Goal: Task Accomplishment & Management: Complete application form

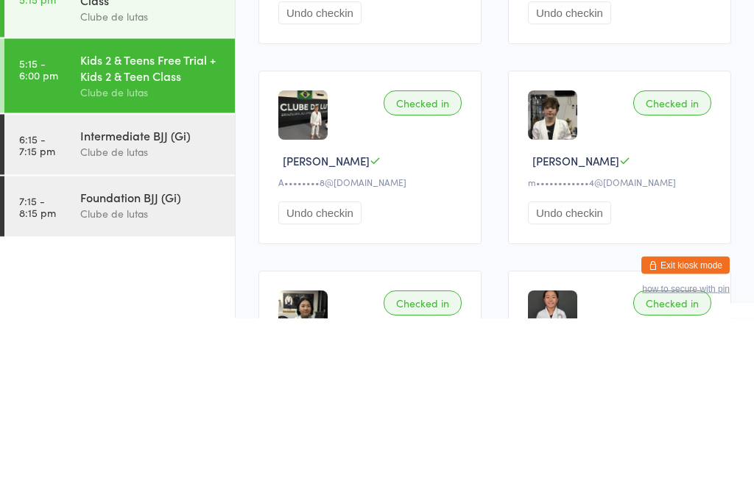
click at [143, 314] on div "Clube de lutas" at bounding box center [151, 322] width 142 height 17
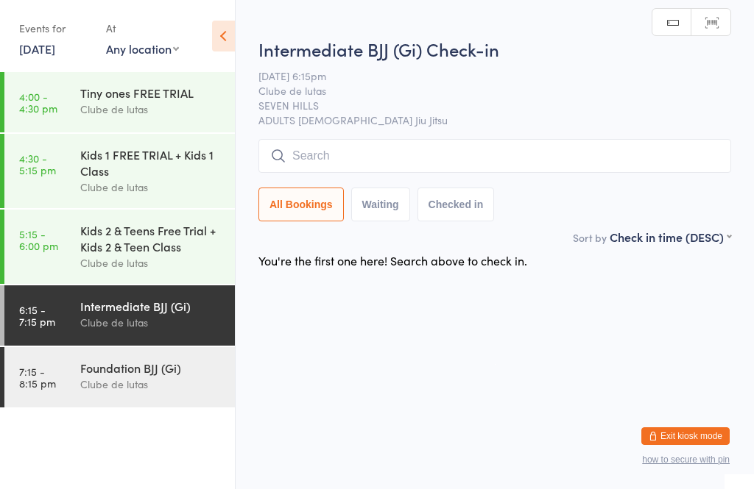
click at [375, 155] on input "search" at bounding box center [494, 156] width 473 height 34
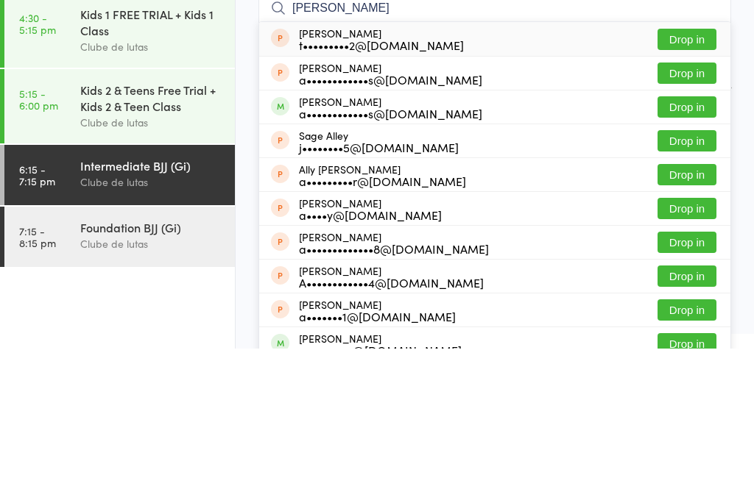
type input "[PERSON_NAME]"
click at [371, 248] on div "a••••••••••••s@[DOMAIN_NAME]" at bounding box center [390, 254] width 183 height 12
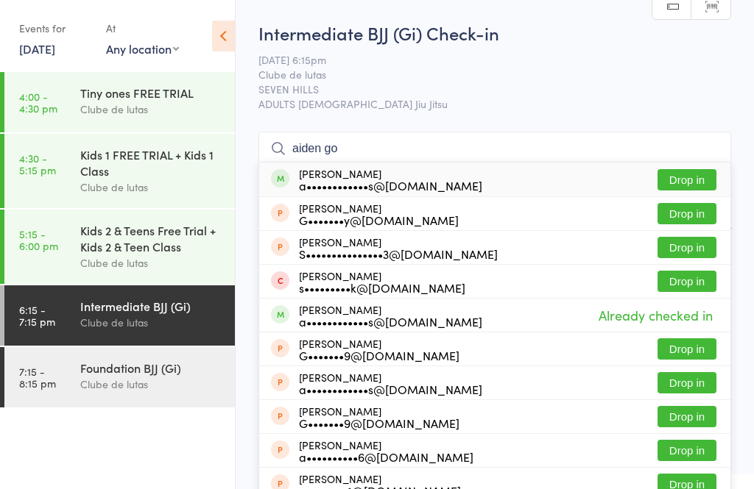
type input "aiden go"
click at [398, 177] on div "[PERSON_NAME] a••••••••••••s@[DOMAIN_NAME]" at bounding box center [390, 180] width 183 height 24
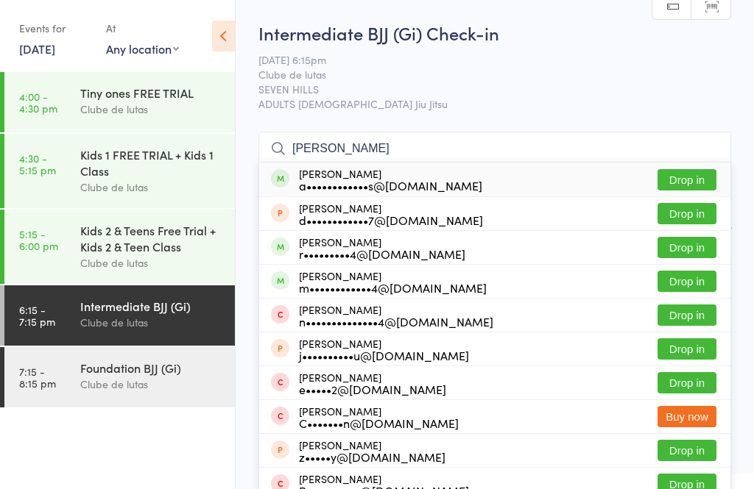
type input "[PERSON_NAME]"
click at [408, 177] on div "[PERSON_NAME] a••••••••••••s@[DOMAIN_NAME]" at bounding box center [390, 180] width 183 height 24
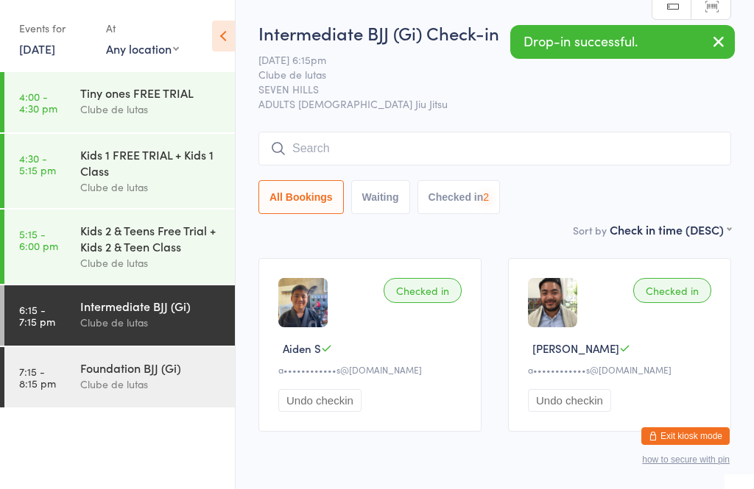
click at [494, 76] on span "Clube de lutas" at bounding box center [483, 74] width 450 height 15
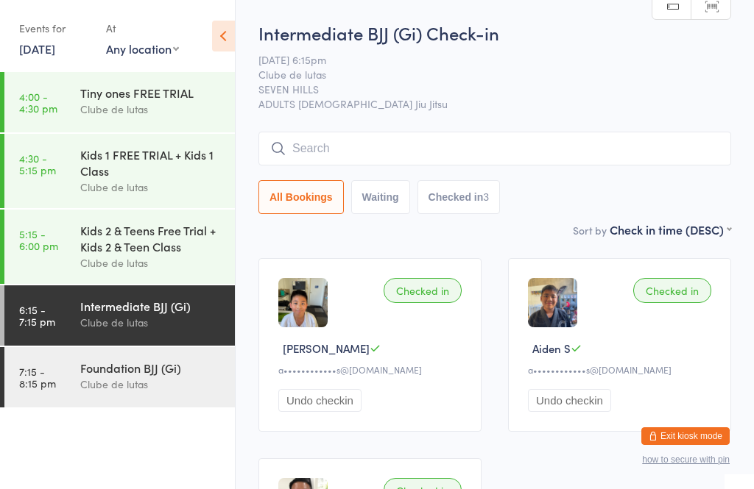
click at [448, 127] on div "Intermediate BJJ (Gi) Check-in [DATE] 6:15pm Clube de lutas SEVEN HILLS ADULTS …" at bounding box center [494, 121] width 473 height 201
click at [379, 157] on input "search" at bounding box center [494, 149] width 473 height 34
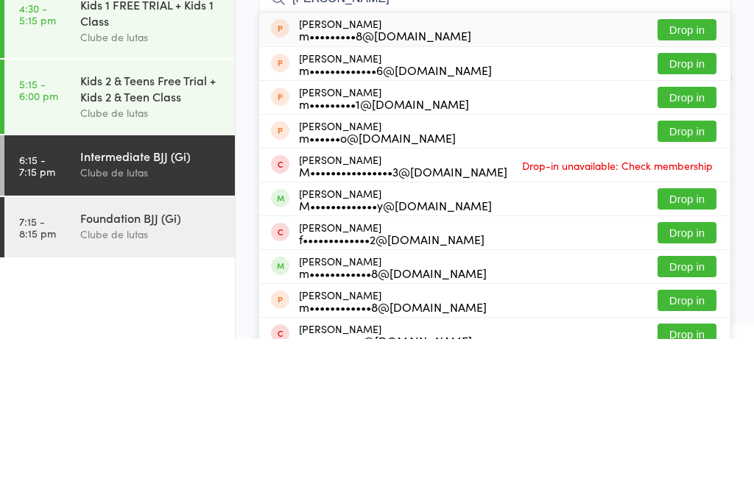
type input "[PERSON_NAME]"
click at [690, 339] on button "Drop in" at bounding box center [686, 349] width 59 height 21
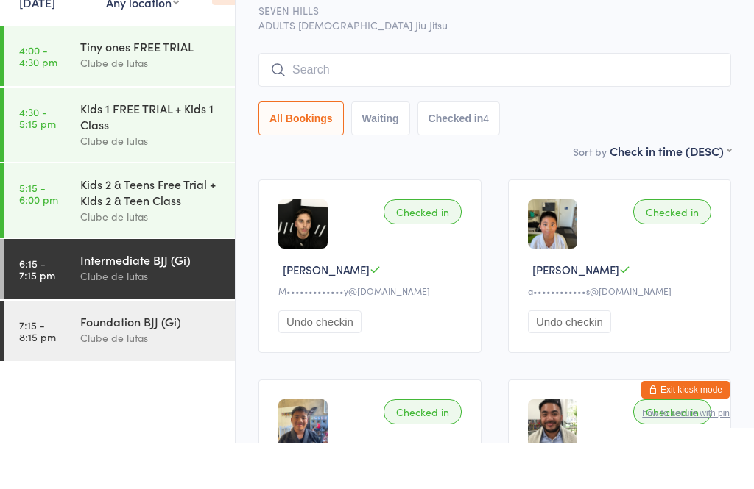
scroll to position [79, 0]
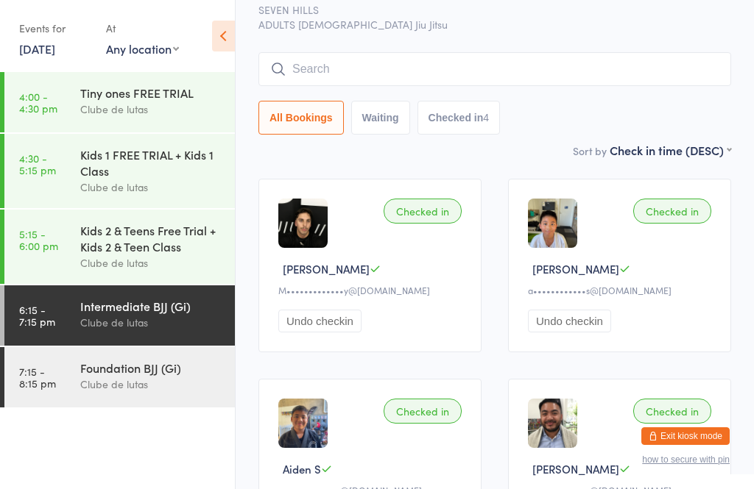
click at [457, 61] on input "search" at bounding box center [494, 69] width 473 height 34
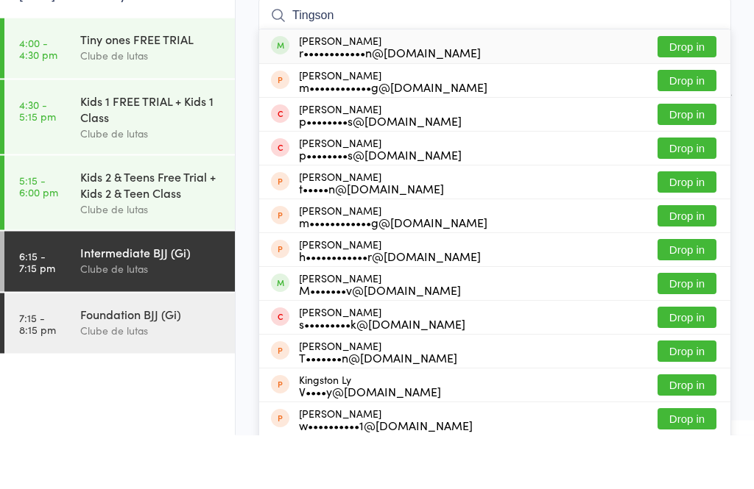
click at [690, 53] on input "Tingson" at bounding box center [494, 70] width 473 height 34
type input "Tingson"
click at [687, 84] on div "[PERSON_NAME] r••••••••••••n@[DOMAIN_NAME] Drop in" at bounding box center [494, 101] width 471 height 34
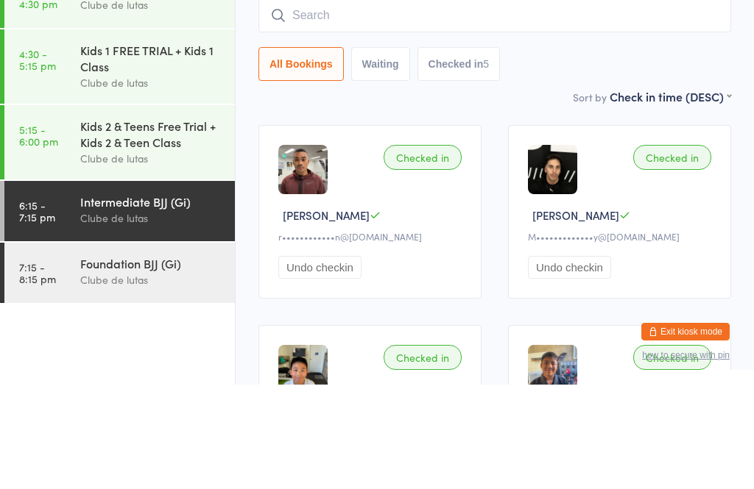
scroll to position [0, 0]
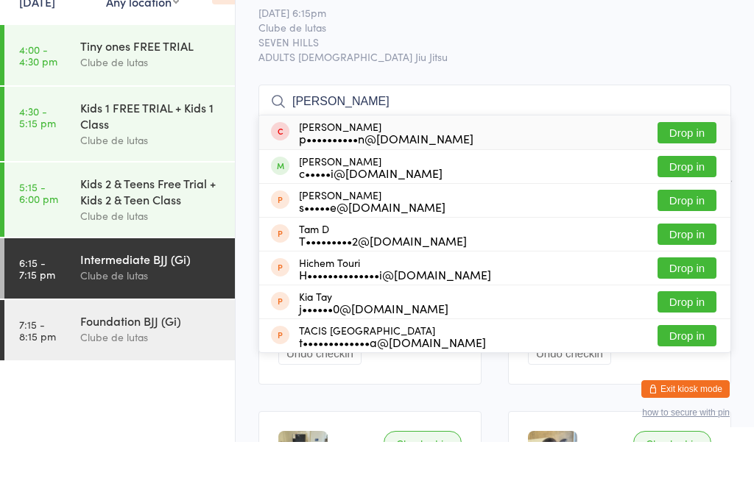
type input "[PERSON_NAME]"
click at [698, 203] on button "Drop in" at bounding box center [686, 213] width 59 height 21
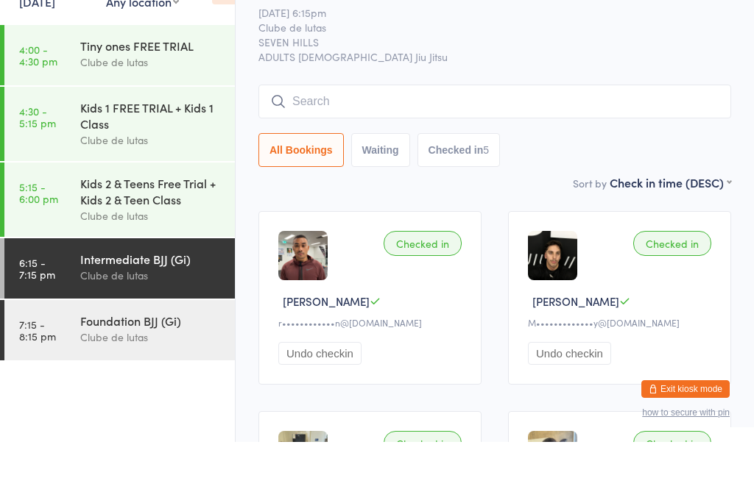
scroll to position [47, 0]
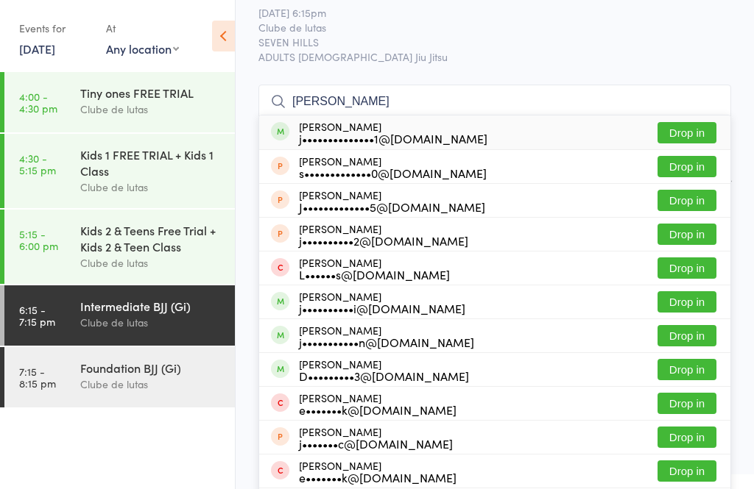
type input "[PERSON_NAME]"
click at [705, 124] on button "Drop in" at bounding box center [686, 132] width 59 height 21
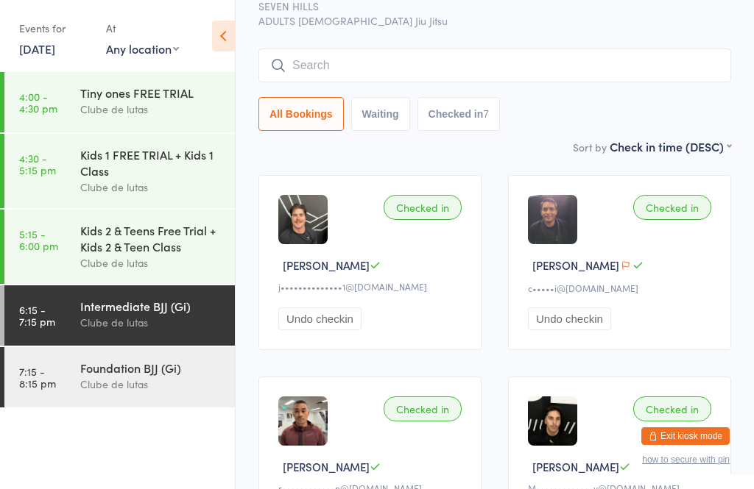
scroll to position [0, 0]
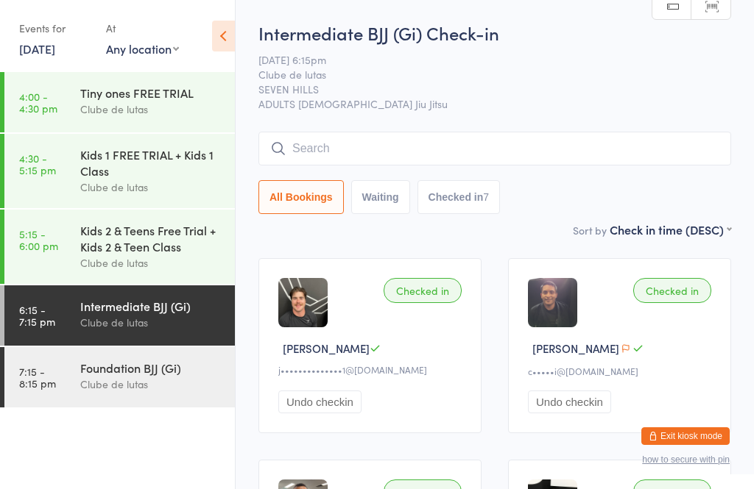
click at [456, 153] on input "search" at bounding box center [494, 149] width 473 height 34
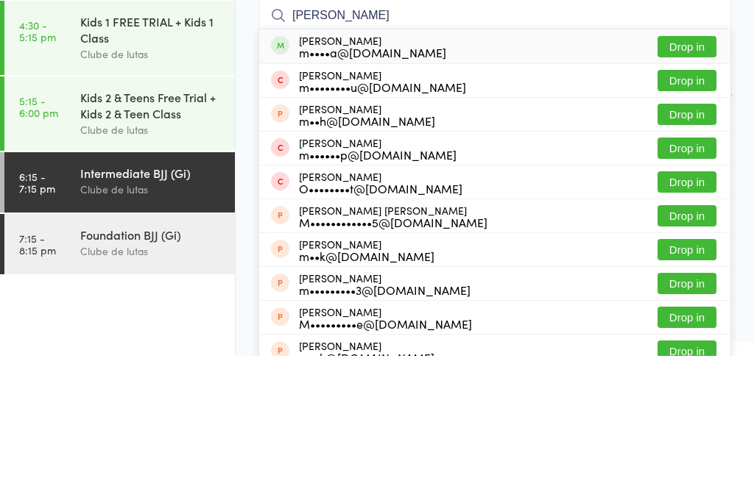
type input "[PERSON_NAME]"
click at [385, 168] on div "[PERSON_NAME] m••••a@[DOMAIN_NAME]" at bounding box center [372, 180] width 147 height 24
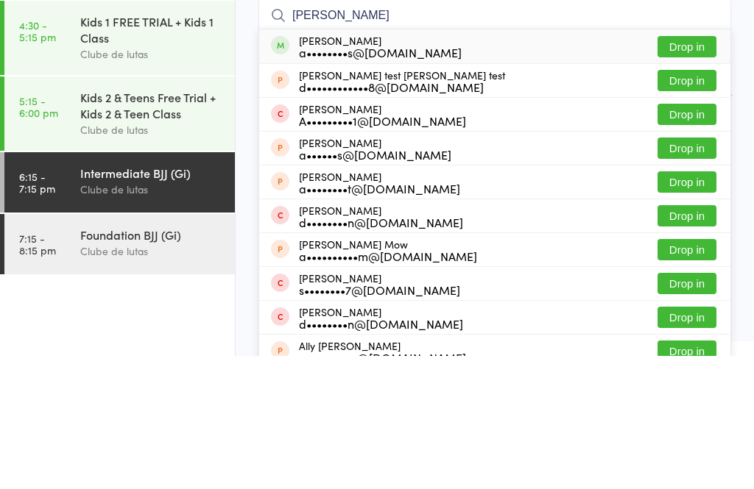
click at [372, 132] on input "[PERSON_NAME]" at bounding box center [494, 149] width 473 height 34
type input "[PERSON_NAME]"
click at [375, 180] on div "a••••••••s@[DOMAIN_NAME]" at bounding box center [380, 186] width 163 height 12
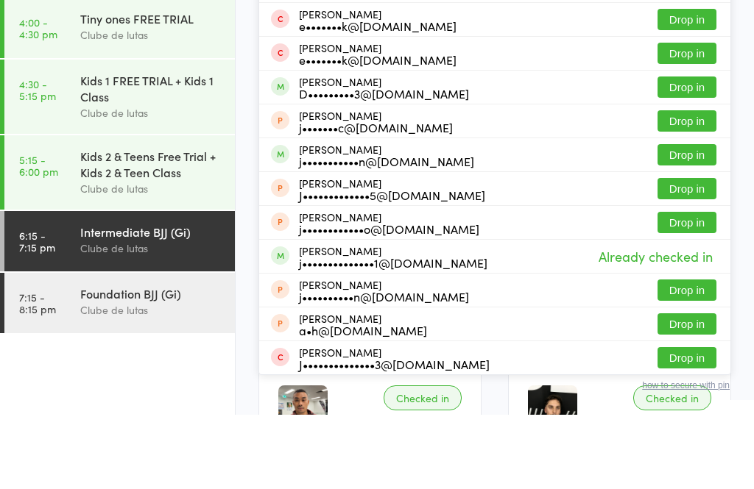
scroll to position [224, 0]
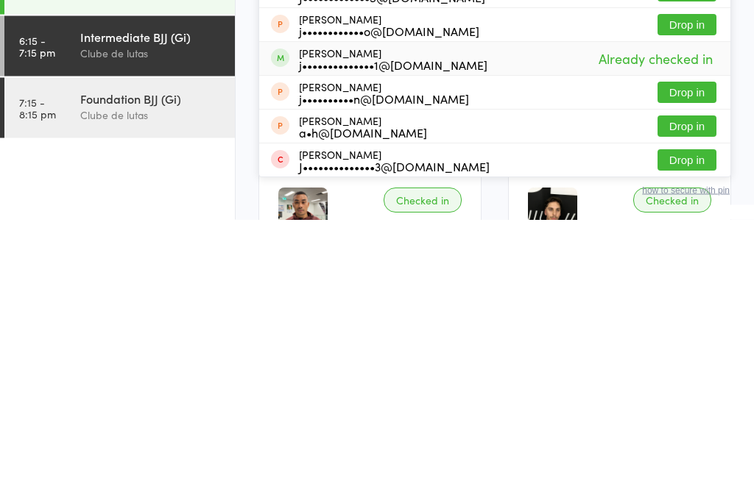
type input "jordan"
click at [404, 329] on div "j••••••••••••••1@[DOMAIN_NAME]" at bounding box center [393, 335] width 188 height 12
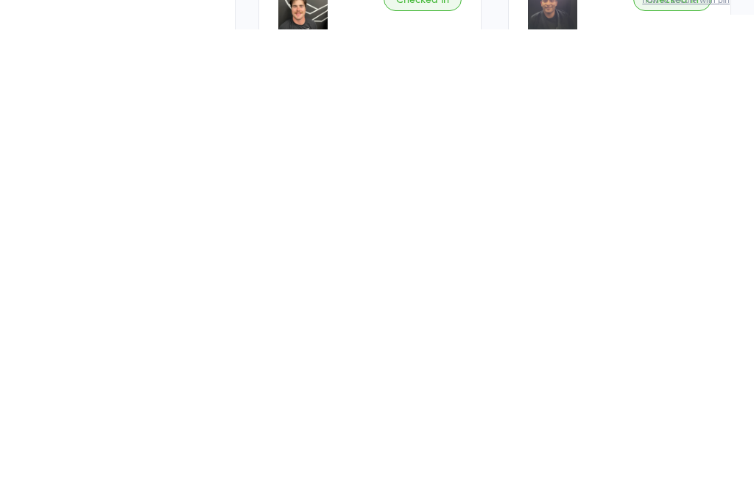
scroll to position [0, 0]
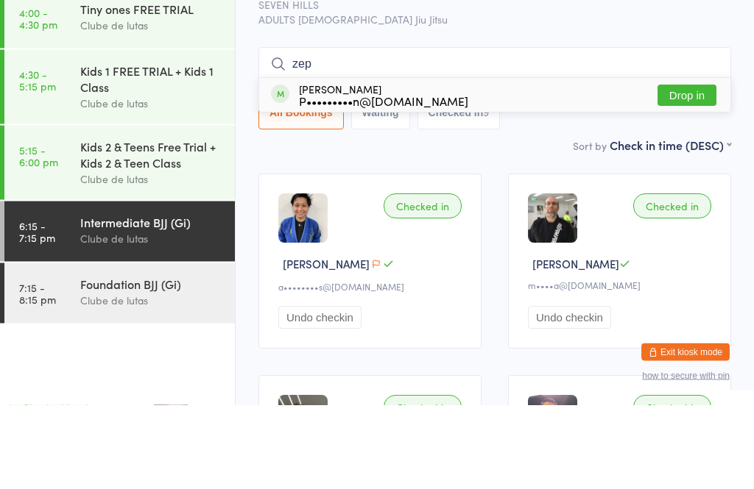
type input "zep"
click at [694, 169] on button "Drop in" at bounding box center [686, 179] width 59 height 21
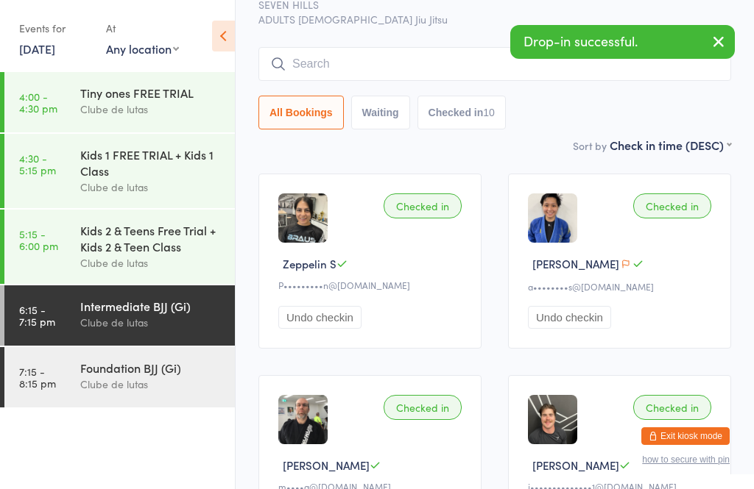
click at [394, 59] on input "search" at bounding box center [494, 64] width 473 height 34
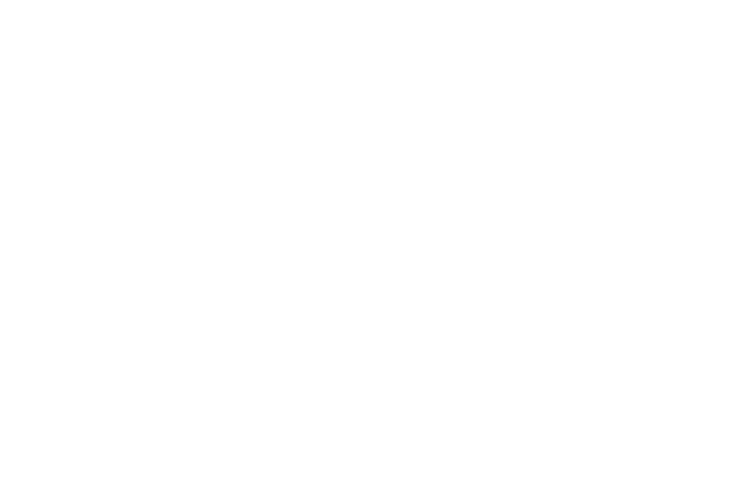
scroll to position [0, 0]
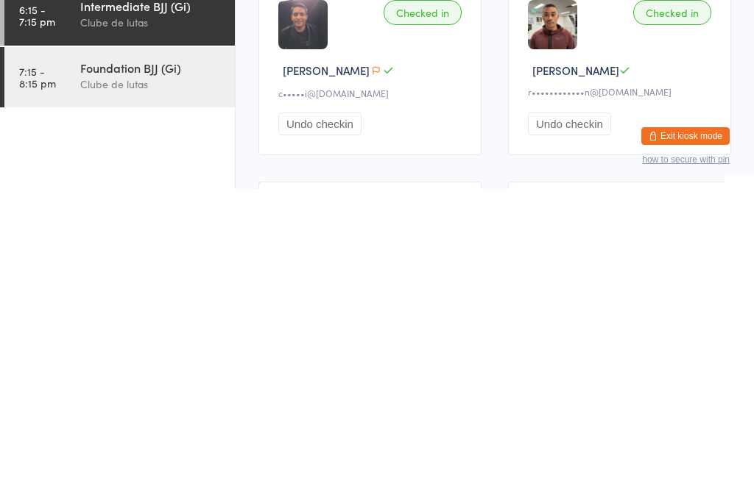
type input "[PERSON_NAME]"
click at [178, 157] on ul "4:00 - 4:30 pm Tiny ones FREE TRIAL Clube de lutas 4:30 - 5:15 pm Kids 1 FREE T…" at bounding box center [117, 280] width 235 height 417
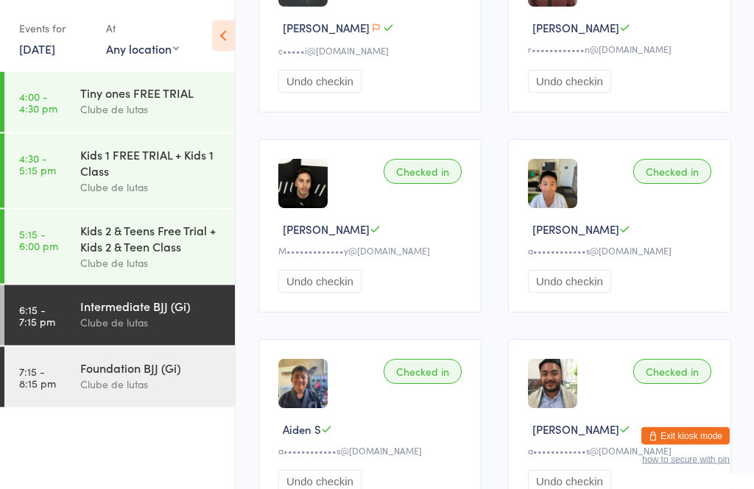
scroll to position [823, 0]
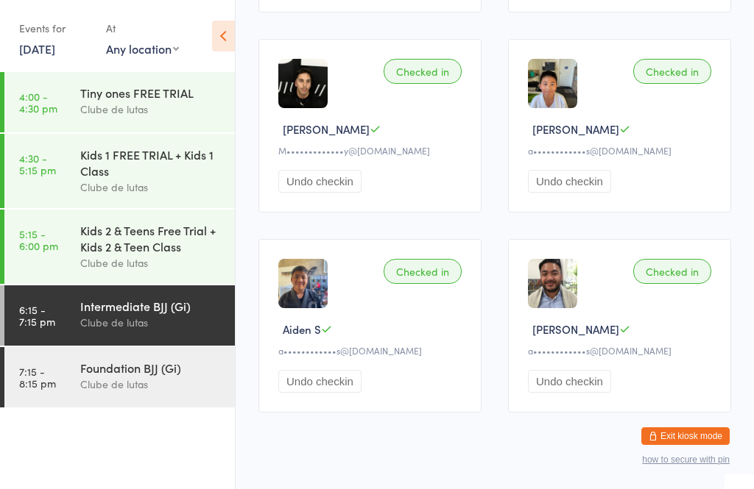
click at [142, 393] on div "Clube de lutas" at bounding box center [151, 384] width 142 height 17
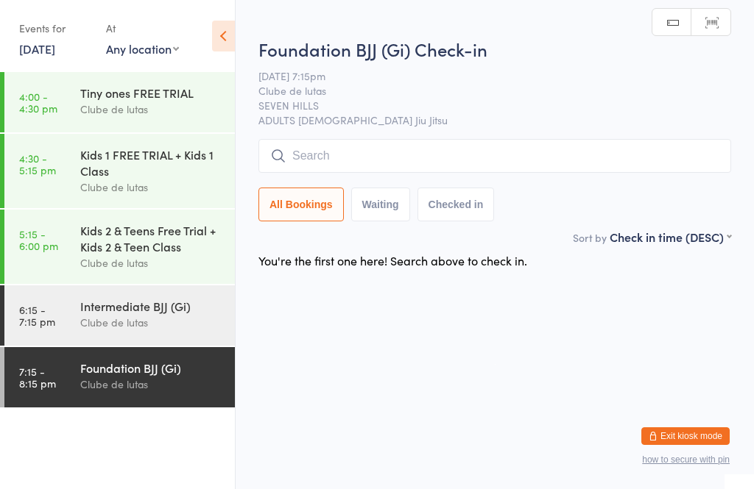
click at [392, 133] on div "Foundation BJJ (Gi) Check-in [DATE] 7:15pm Clube de lutas SEVEN HILLS ADULTS BR…" at bounding box center [494, 133] width 473 height 192
click at [353, 153] on input "search" at bounding box center [494, 156] width 473 height 34
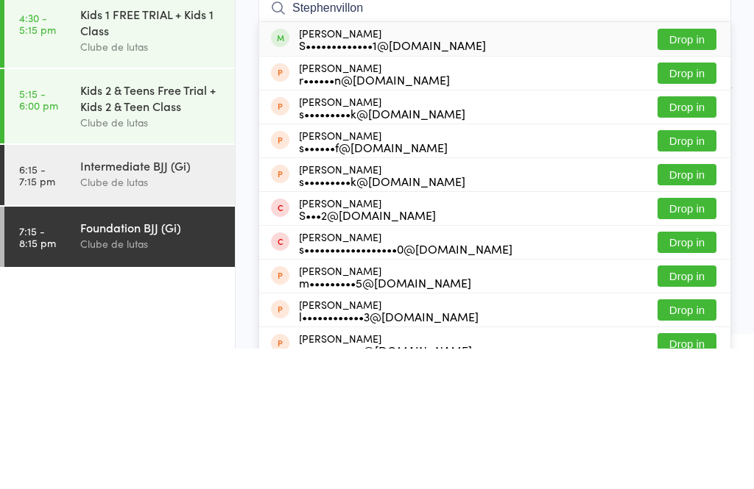
type input "Stephenvillon"
click at [696, 169] on button "Drop in" at bounding box center [686, 179] width 59 height 21
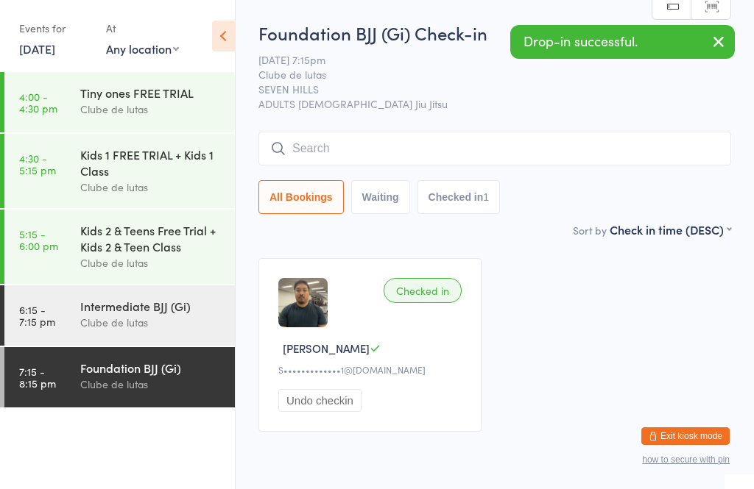
click at [119, 328] on div "Clube de lutas" at bounding box center [151, 322] width 142 height 17
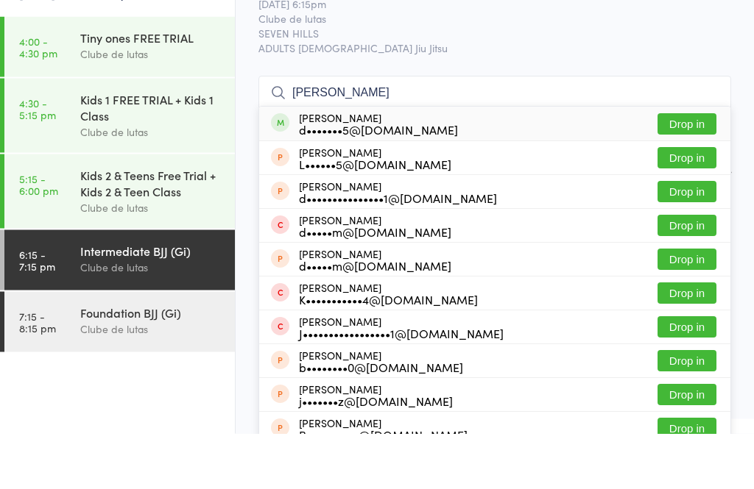
type input "[PERSON_NAME]"
click at [683, 169] on button "Drop in" at bounding box center [686, 179] width 59 height 21
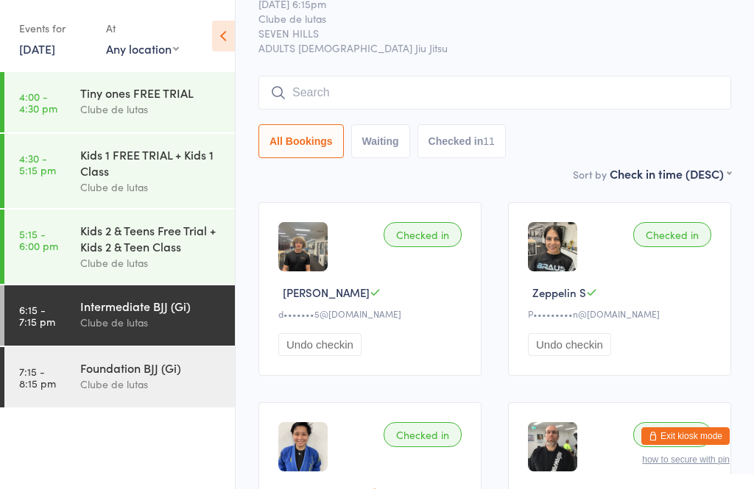
scroll to position [55, 0]
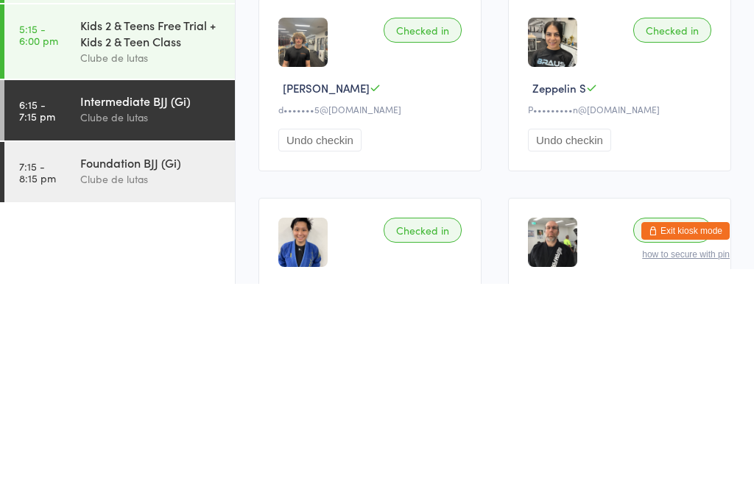
click at [170, 376] on div "Clube de lutas" at bounding box center [151, 384] width 142 height 17
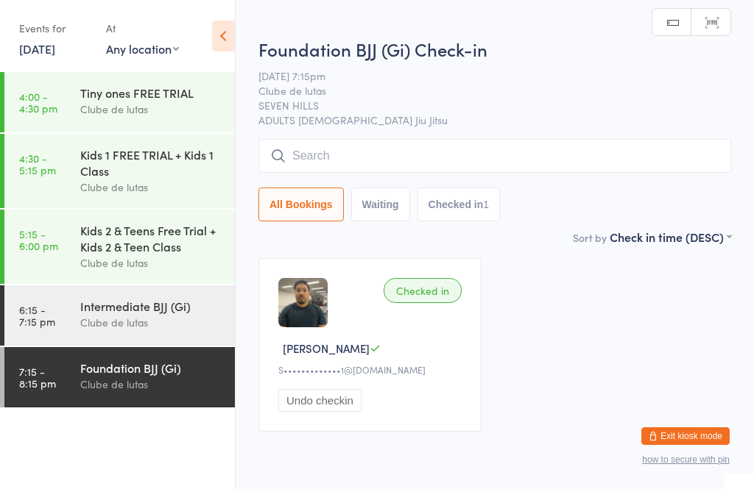
click at [387, 162] on input "search" at bounding box center [494, 156] width 473 height 34
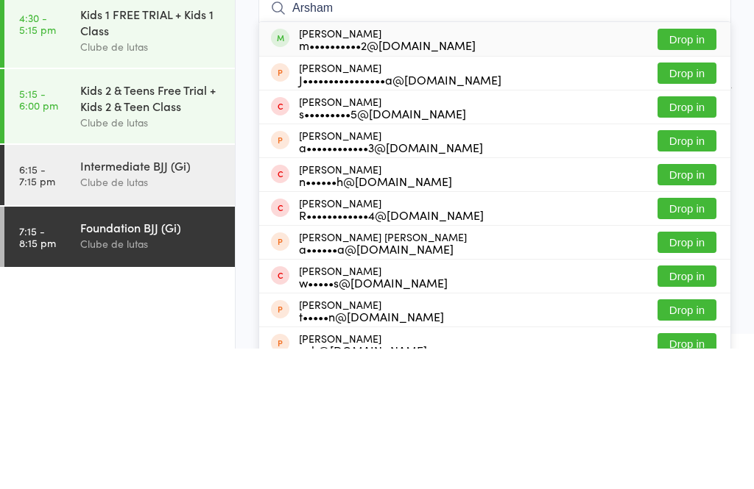
type input "Arsham"
click at [703, 169] on button "Drop in" at bounding box center [686, 179] width 59 height 21
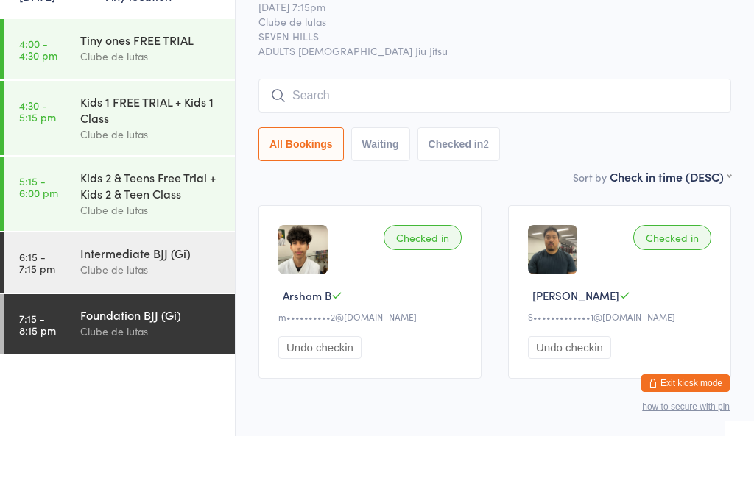
scroll to position [53, 0]
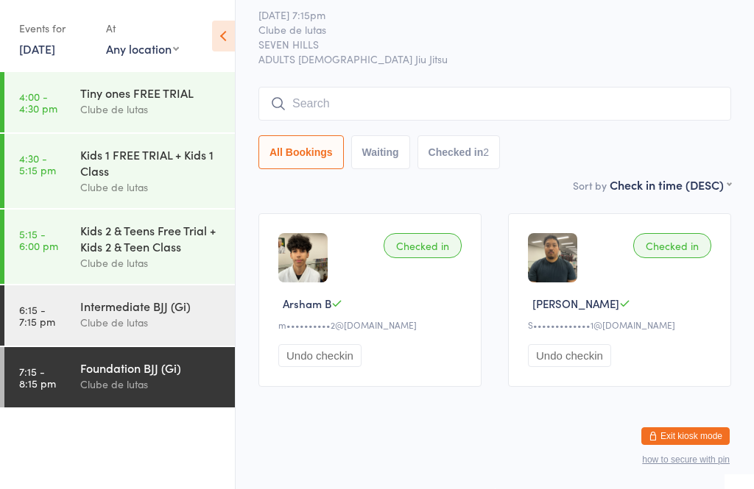
click at [384, 102] on input "search" at bounding box center [494, 104] width 473 height 34
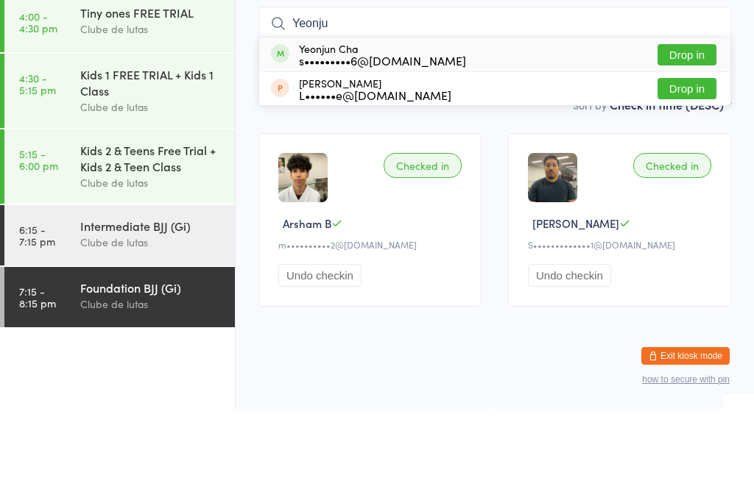
type input "Yeonju"
click at [685, 124] on button "Drop in" at bounding box center [686, 134] width 59 height 21
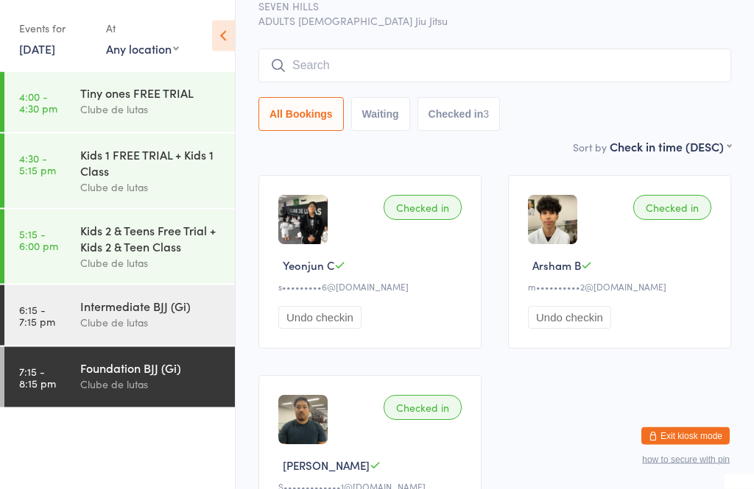
scroll to position [81, 0]
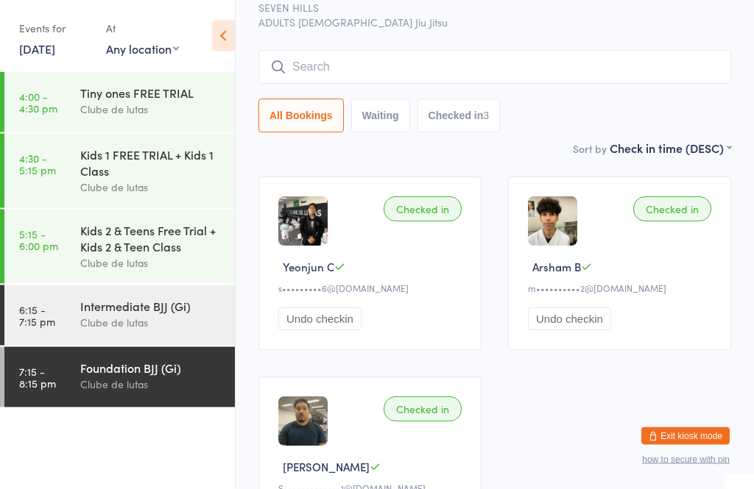
click at [641, 70] on input "search" at bounding box center [494, 68] width 473 height 34
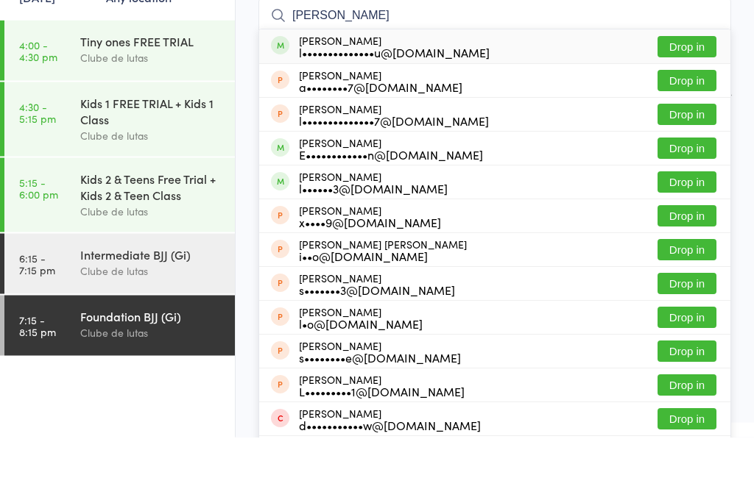
type input "[PERSON_NAME]"
click at [691, 88] on button "Drop in" at bounding box center [686, 98] width 59 height 21
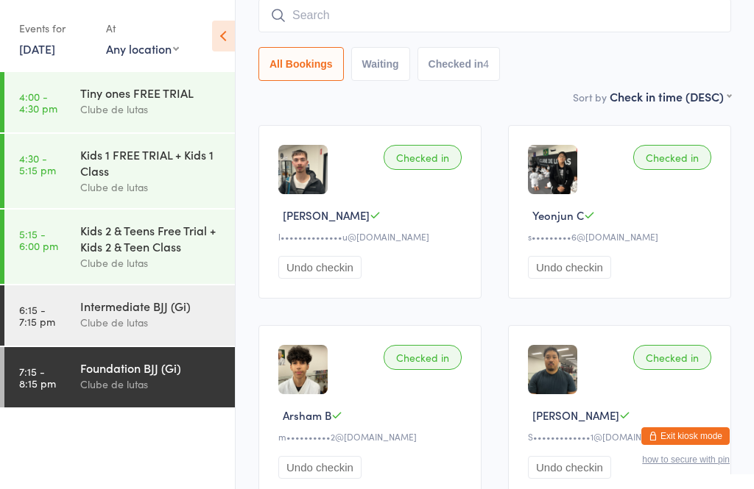
click at [563, 16] on input "search" at bounding box center [494, 16] width 473 height 34
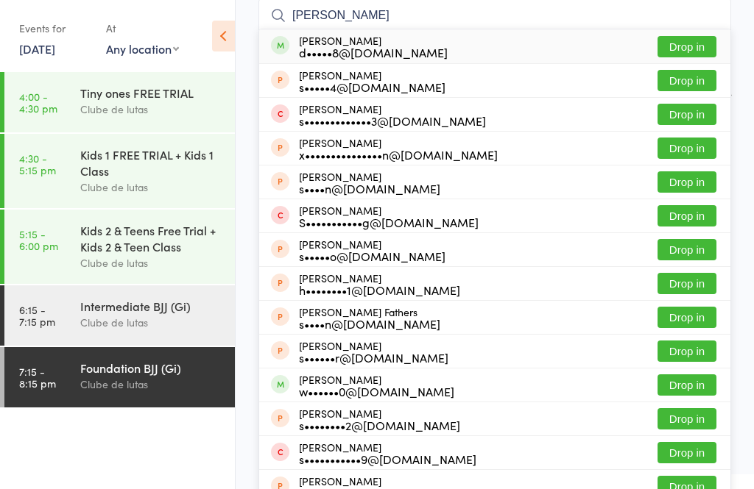
type input "[PERSON_NAME]"
click at [702, 38] on button "Drop in" at bounding box center [686, 46] width 59 height 21
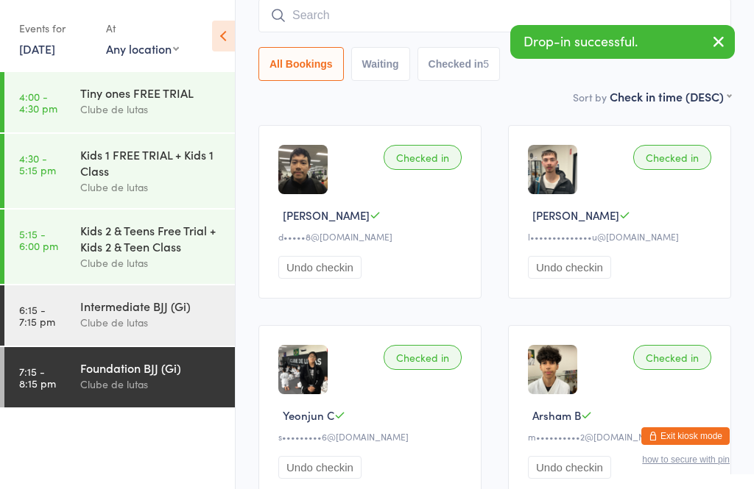
click at [724, 35] on icon "button" at bounding box center [719, 41] width 18 height 18
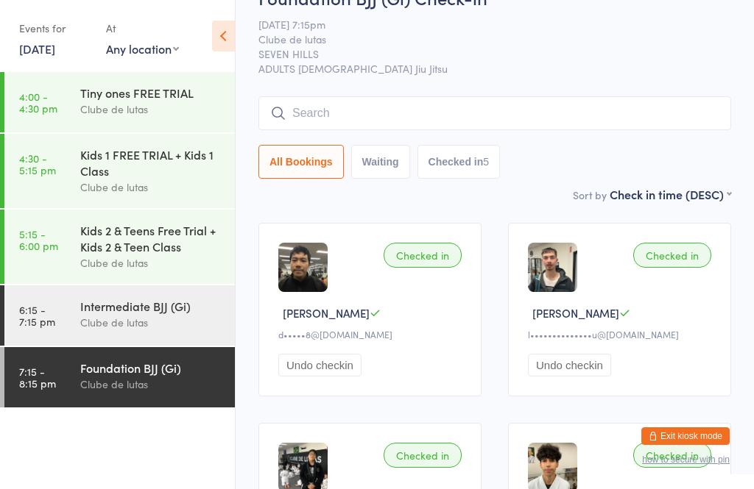
scroll to position [0, 0]
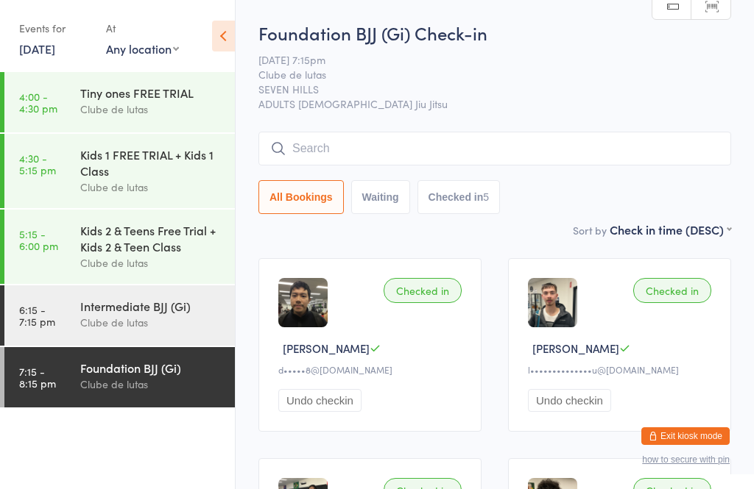
click at [319, 144] on input "search" at bounding box center [494, 149] width 473 height 34
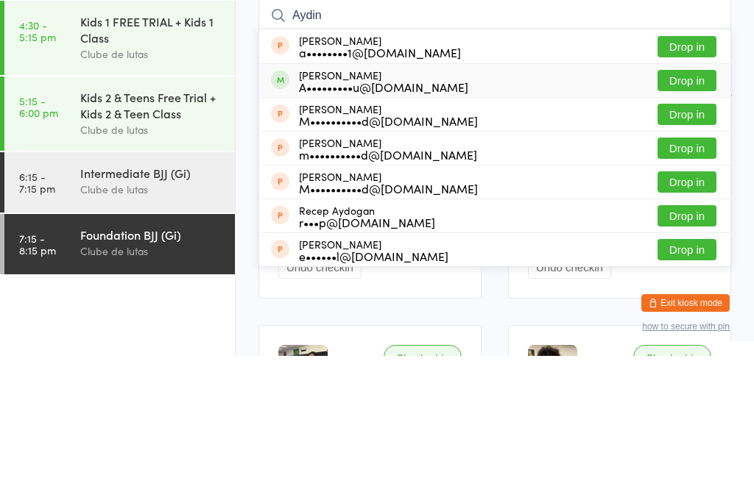
type input "Aydin"
click at [372, 214] on div "A•••••••••u@[DOMAIN_NAME]" at bounding box center [383, 220] width 169 height 12
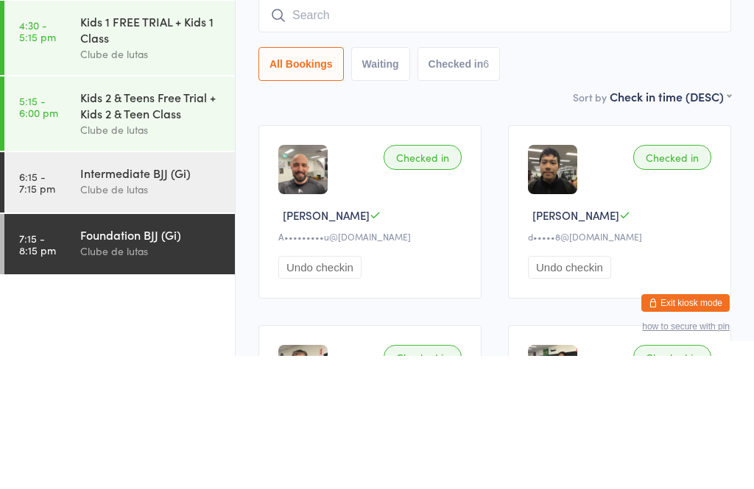
scroll to position [133, 0]
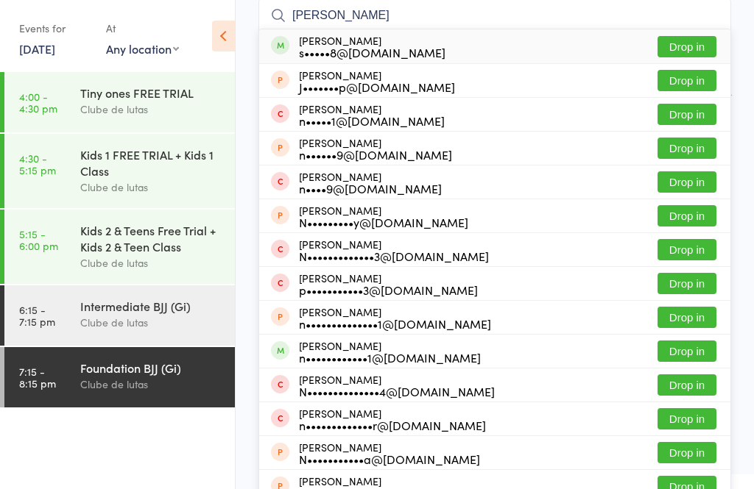
type input "[PERSON_NAME]"
click at [690, 53] on button "Drop in" at bounding box center [686, 46] width 59 height 21
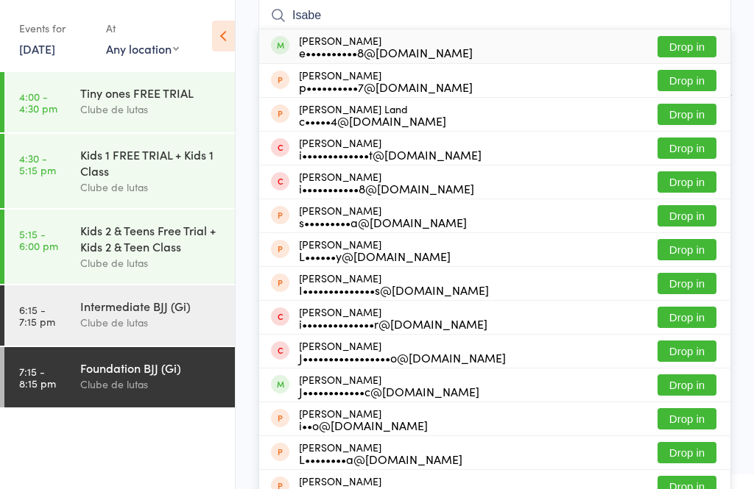
type input "Isabe"
click at [694, 43] on button "Drop in" at bounding box center [686, 46] width 59 height 21
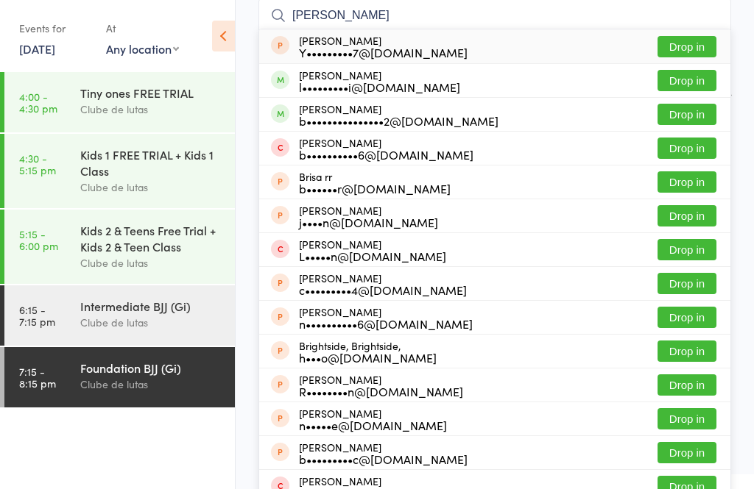
type input "[PERSON_NAME]"
click at [701, 73] on button "Drop in" at bounding box center [686, 80] width 59 height 21
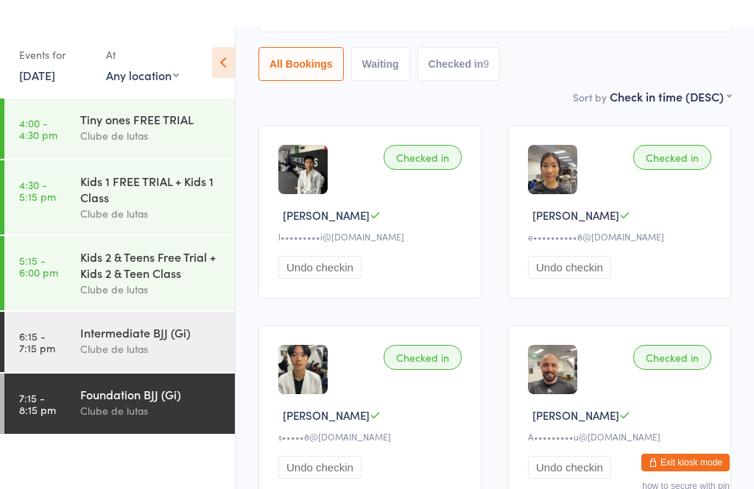
scroll to position [166, 0]
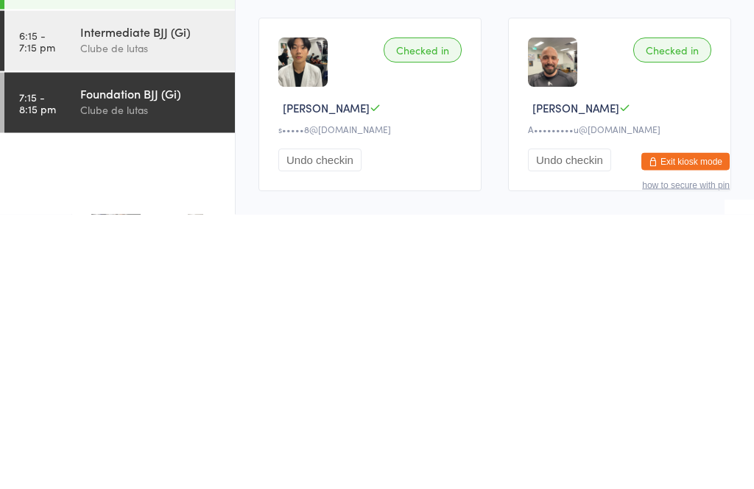
click at [88, 347] on div "Foundation BJJ (Gi) Clube de lutas" at bounding box center [157, 376] width 155 height 58
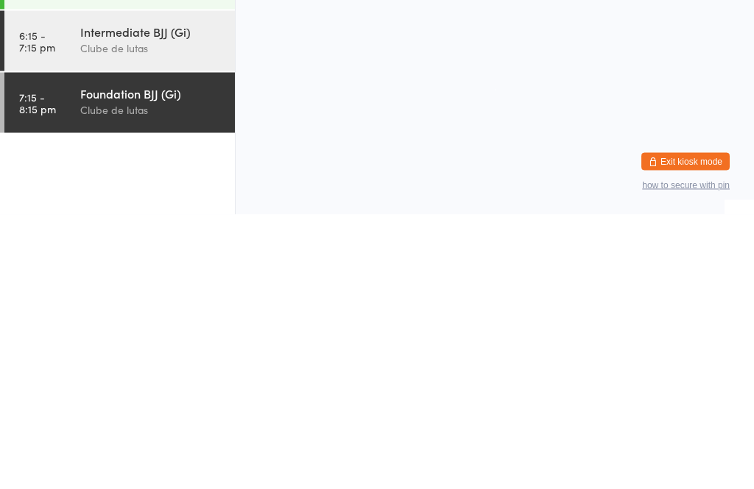
scroll to position [0, 0]
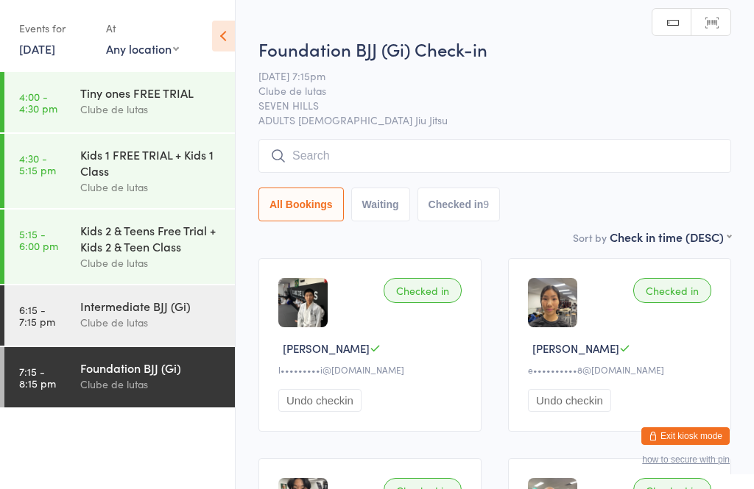
click at [342, 141] on input "search" at bounding box center [494, 156] width 473 height 34
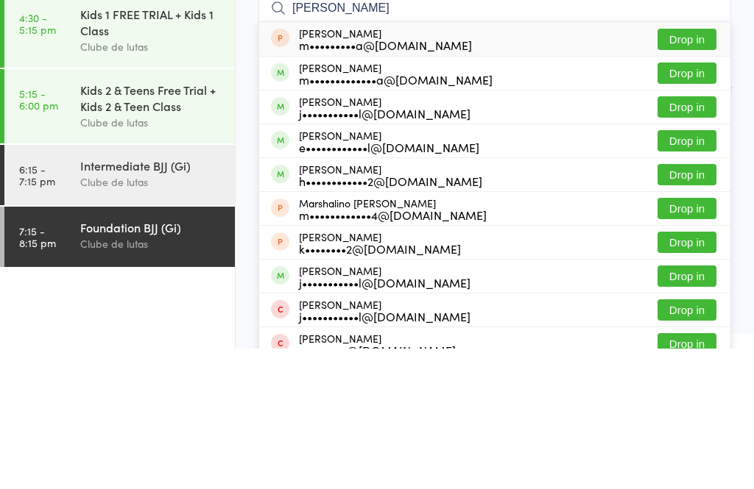
type input "[PERSON_NAME]"
click at [681, 203] on button "Drop in" at bounding box center [686, 213] width 59 height 21
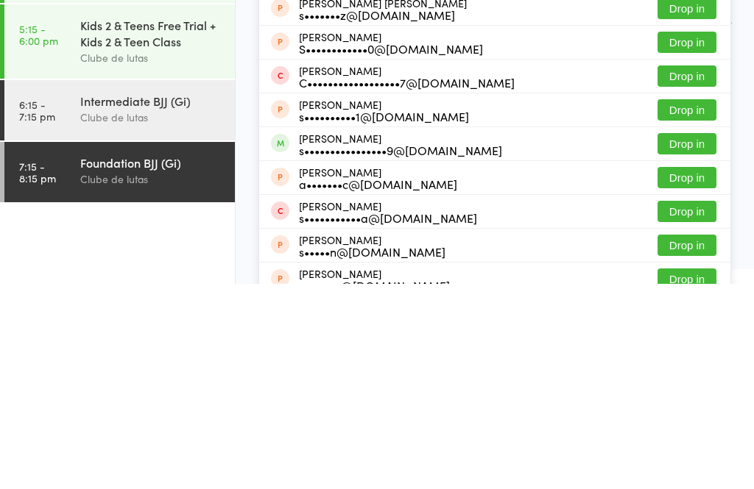
type input "stephaniee"
click at [681, 339] on button "Drop in" at bounding box center [686, 349] width 59 height 21
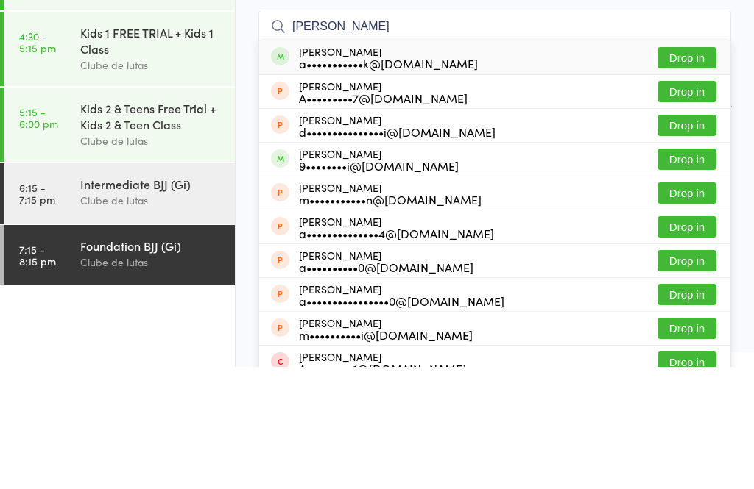
type input "[PERSON_NAME]"
click at [690, 169] on button "Drop in" at bounding box center [686, 179] width 59 height 21
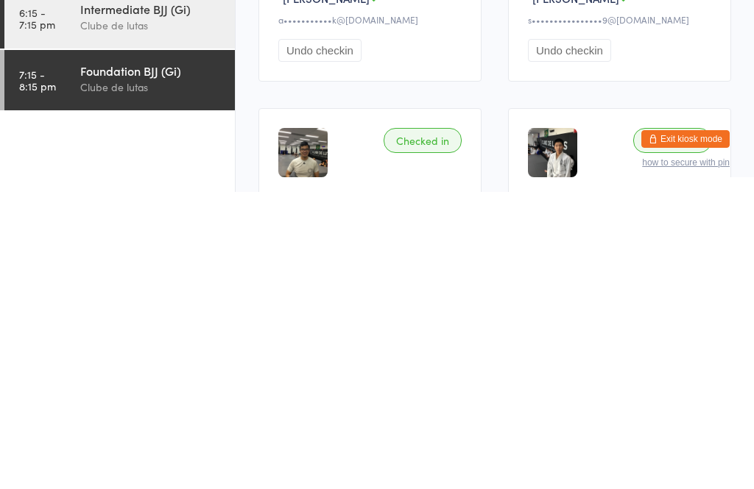
click at [681, 428] on button "Exit kiosk mode" at bounding box center [685, 437] width 88 height 18
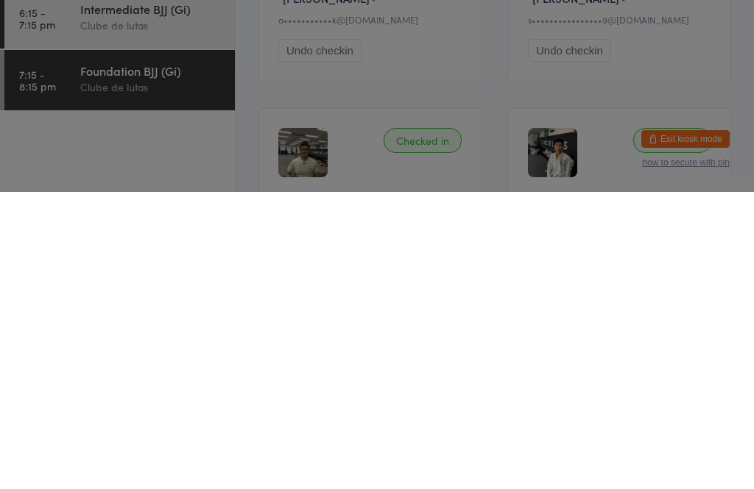
scroll to position [351, 0]
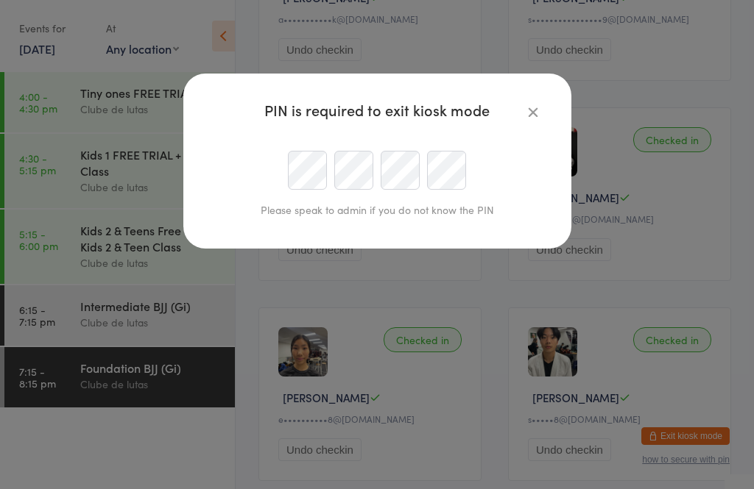
click at [277, 159] on div at bounding box center [377, 170] width 336 height 39
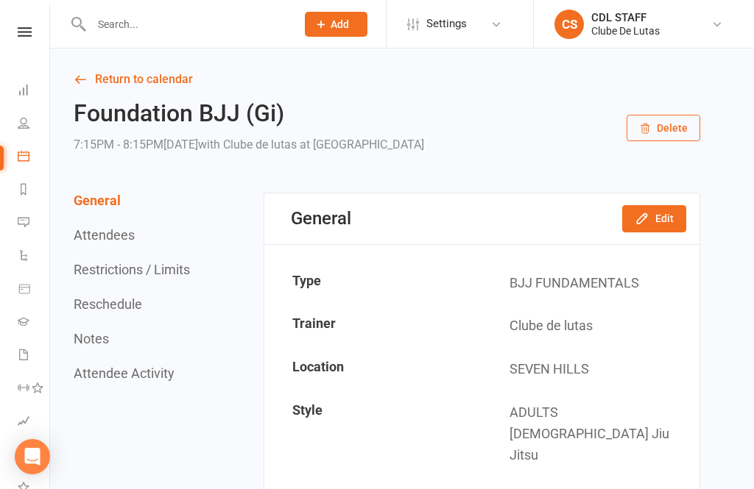
click at [190, 21] on input "text" at bounding box center [186, 24] width 199 height 21
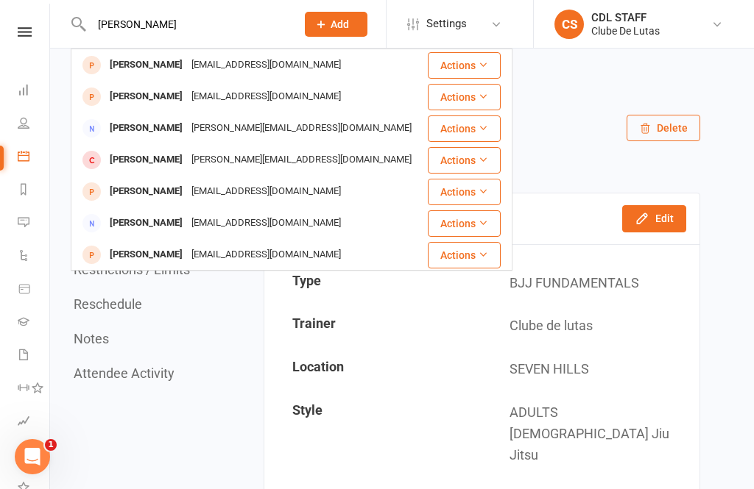
type input "[PERSON_NAME]"
click at [244, 60] on div "kevinspence001@gmail.com" at bounding box center [266, 64] width 158 height 21
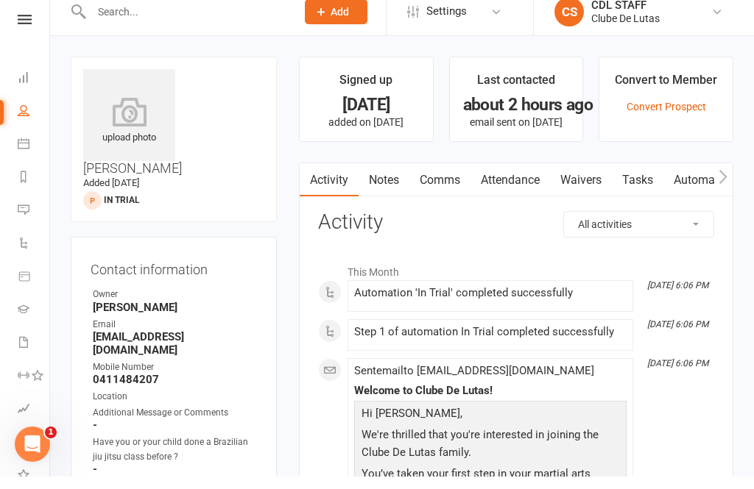
scroll to position [16, 0]
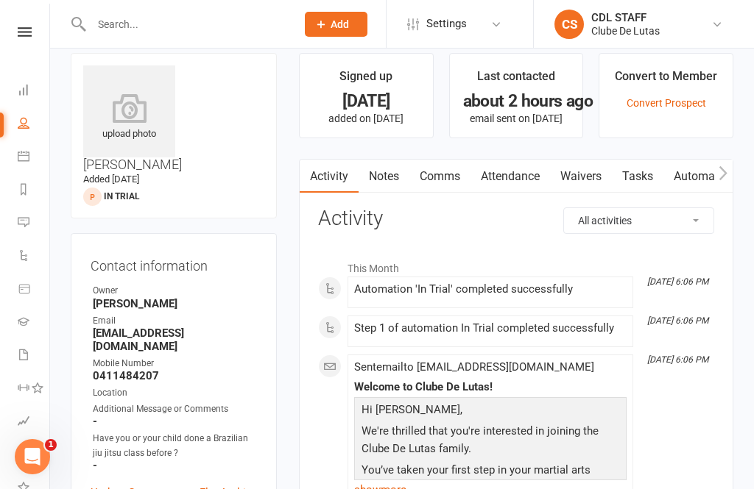
click at [590, 177] on link "Waivers" at bounding box center [581, 177] width 62 height 34
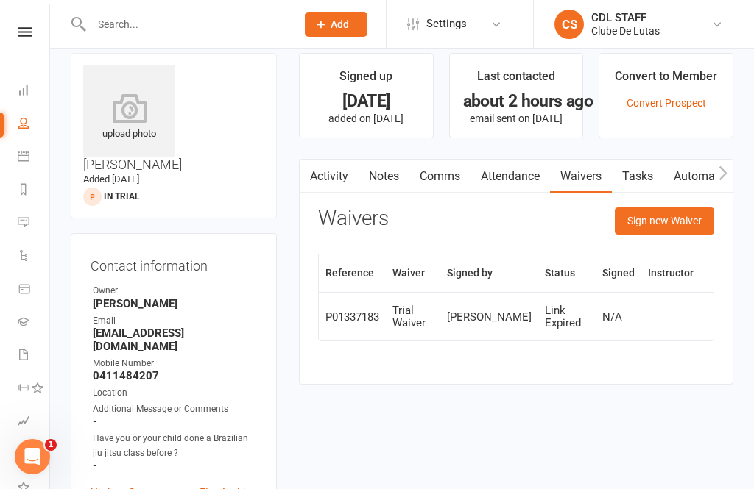
click at [668, 216] on button "Sign new Waiver" at bounding box center [664, 221] width 99 height 26
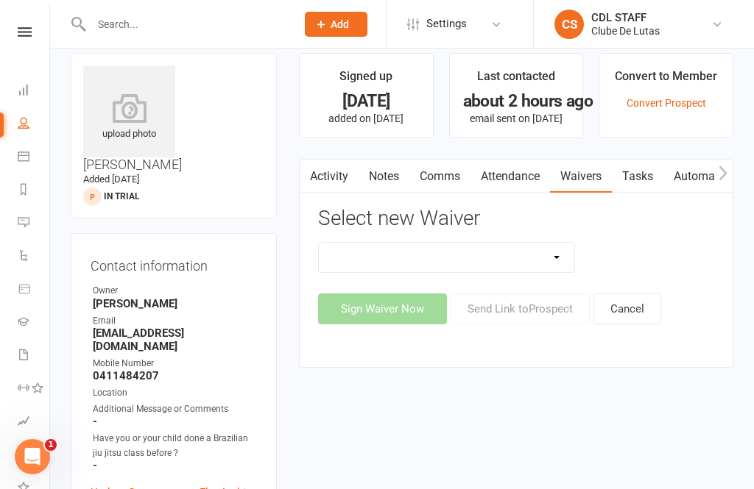
click at [521, 257] on select "Change Payment Details Membership CDL SEVEN HILLS Trial Waiver" at bounding box center [446, 257] width 255 height 29
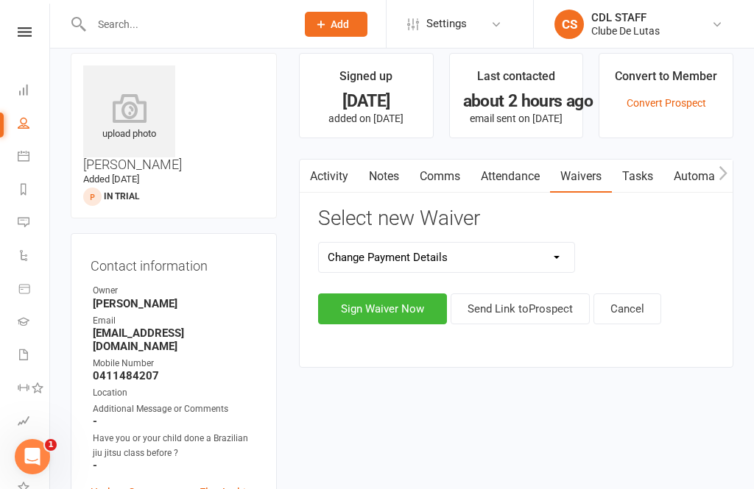
click at [570, 256] on select "Change Payment Details Membership CDL SEVEN HILLS Trial Waiver" at bounding box center [446, 257] width 255 height 29
select select "6921"
click at [412, 305] on button "Sign Waiver Now" at bounding box center [382, 309] width 129 height 31
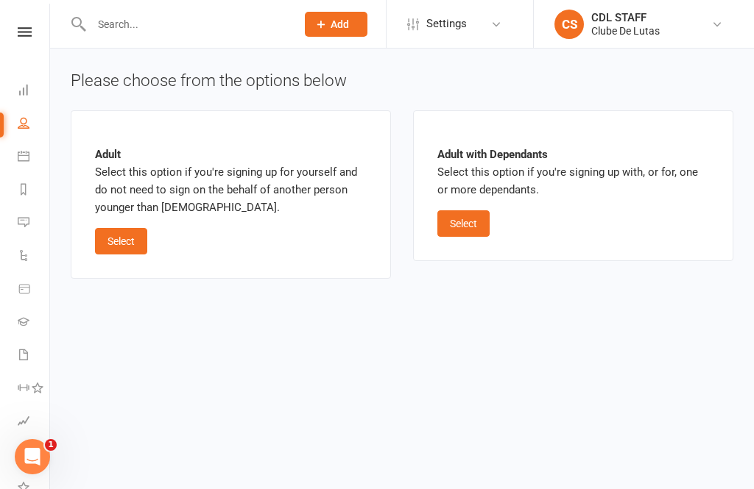
click at [135, 223] on div "Adult Select this option if you're signing up for yourself and do not need to s…" at bounding box center [231, 195] width 272 height 120
click at [120, 234] on button "Select" at bounding box center [121, 241] width 52 height 26
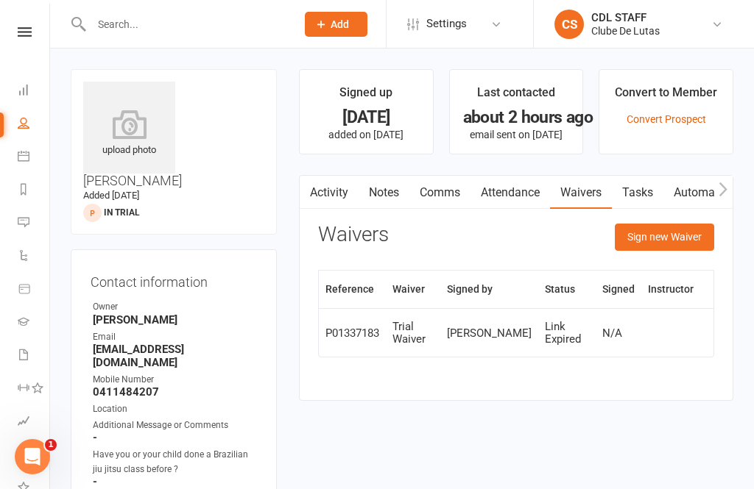
click at [645, 225] on button "Sign new Waiver" at bounding box center [664, 237] width 99 height 26
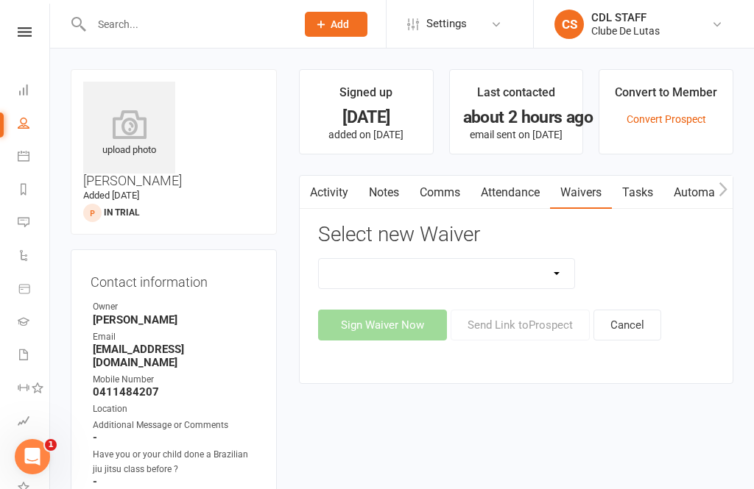
click at [526, 275] on select "Change Payment Details Membership CDL SEVEN HILLS Trial Waiver" at bounding box center [446, 273] width 255 height 29
select select "7489"
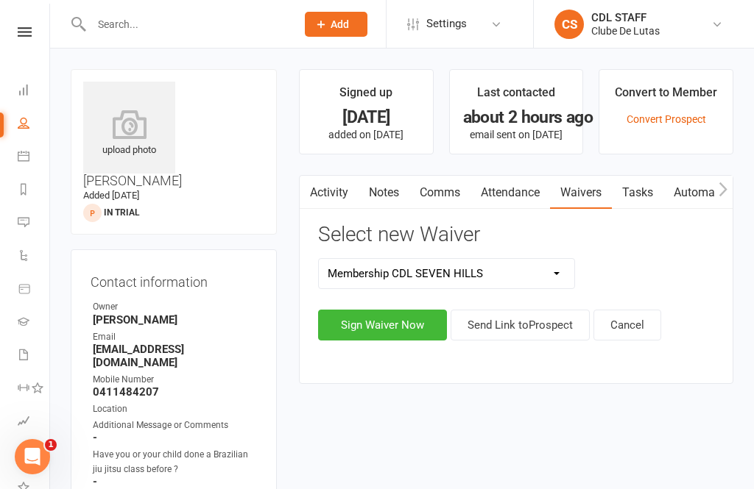
click at [395, 322] on button "Sign Waiver Now" at bounding box center [382, 325] width 129 height 31
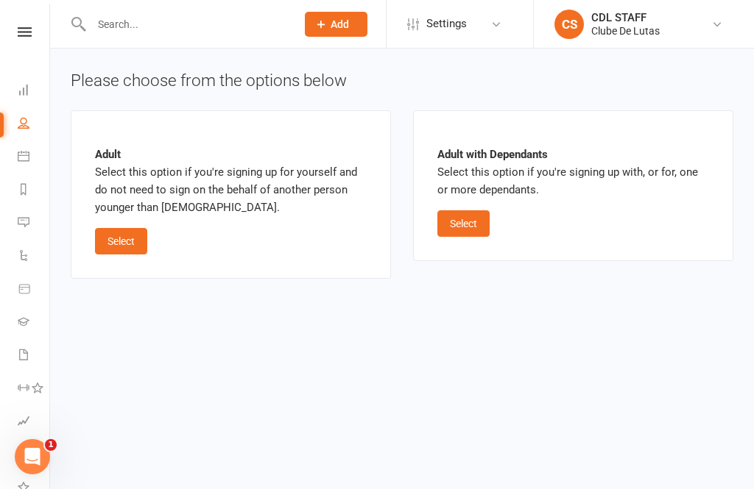
click at [121, 240] on button "Select" at bounding box center [121, 241] width 52 height 26
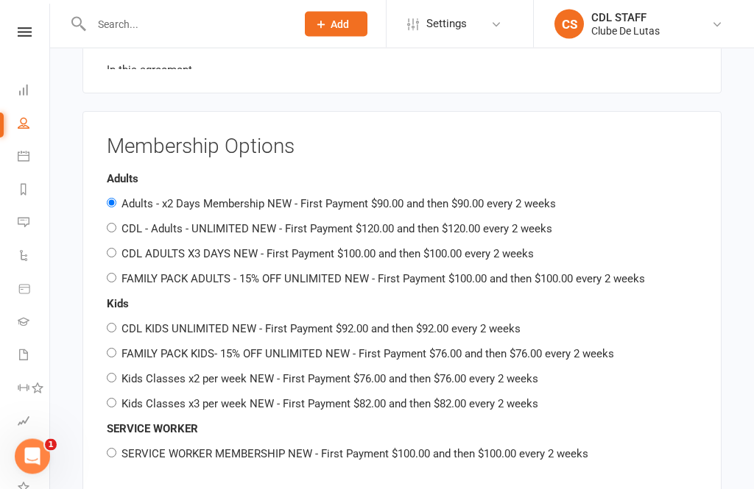
scroll to position [702, 0]
click at [110, 224] on input "CDL - Adults - UNLIMITED NEW - First Payment $120.00 and then $120.00 every 2 w…" at bounding box center [112, 229] width 10 height 10
radio input "true"
radio input "false"
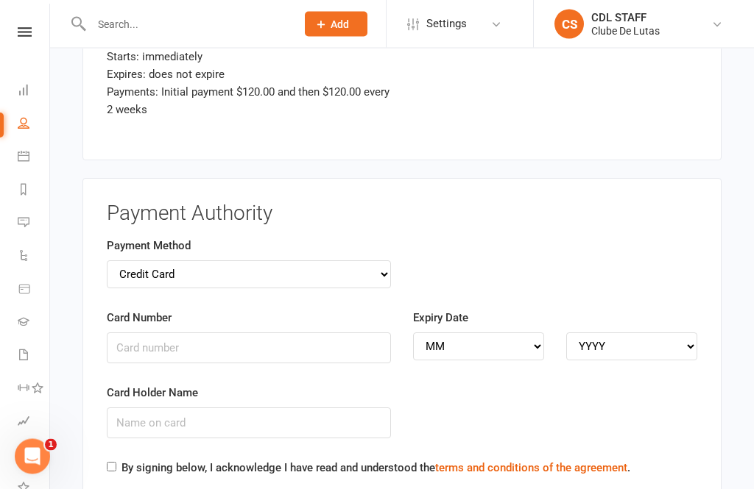
scroll to position [2057, 0]
click at [262, 334] on input "Card Number" at bounding box center [249, 349] width 284 height 31
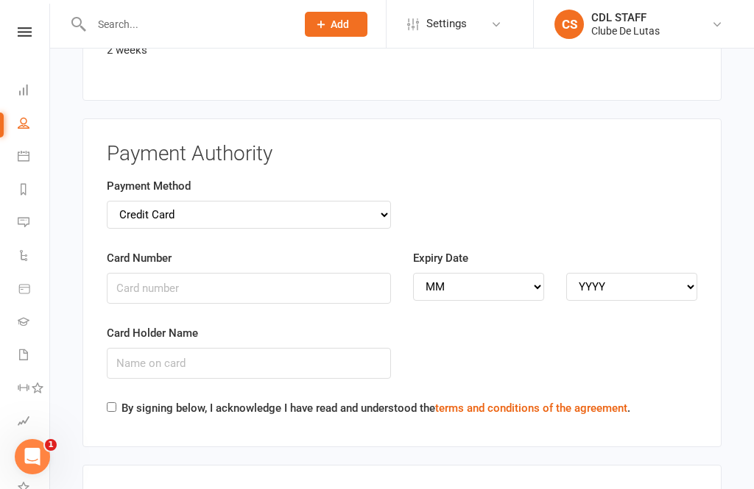
scroll to position [2117, 0]
click at [379, 202] on select "Credit Card Bank Account" at bounding box center [249, 216] width 284 height 28
select select "bank_account"
click at [171, 273] on input "BSB" at bounding box center [249, 288] width 284 height 31
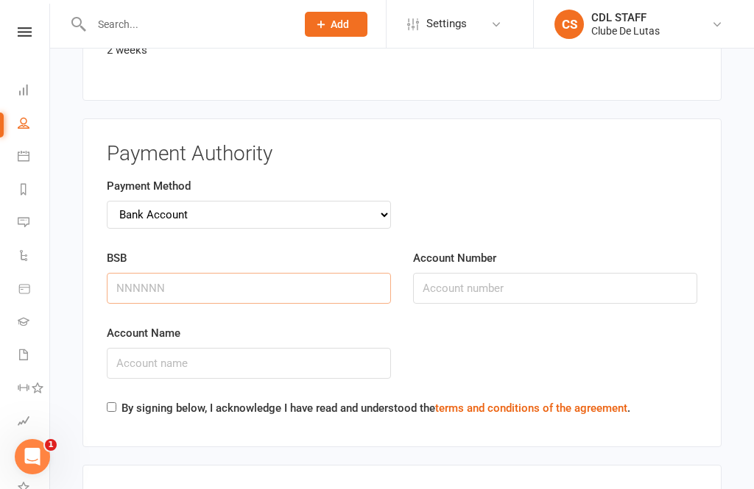
scroll to position [2117, 0]
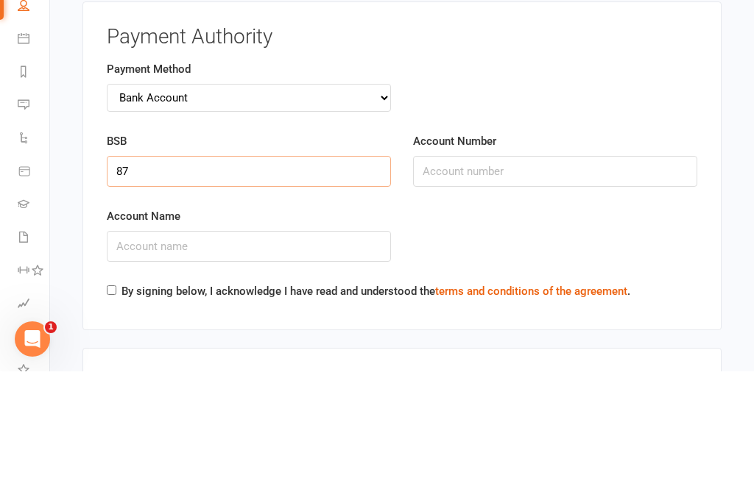
type input "8"
type input "732002"
click at [462, 274] on input "Account Number" at bounding box center [555, 289] width 284 height 31
type input "873298"
click at [144, 349] on input "Account Name" at bounding box center [249, 364] width 284 height 31
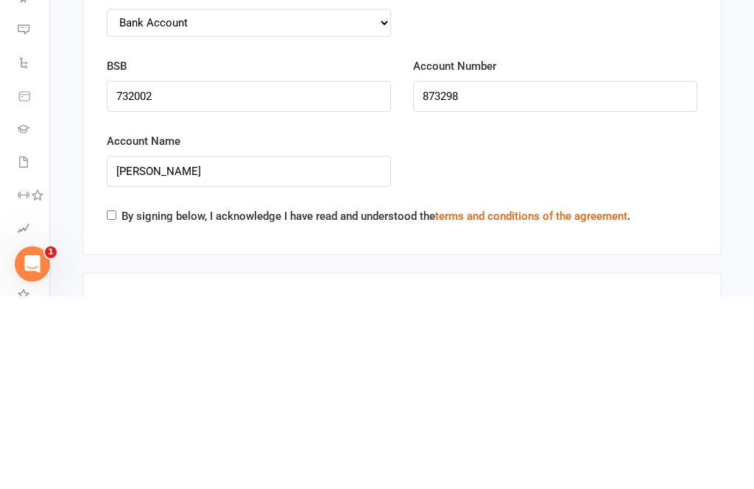
scroll to position [2311, 0]
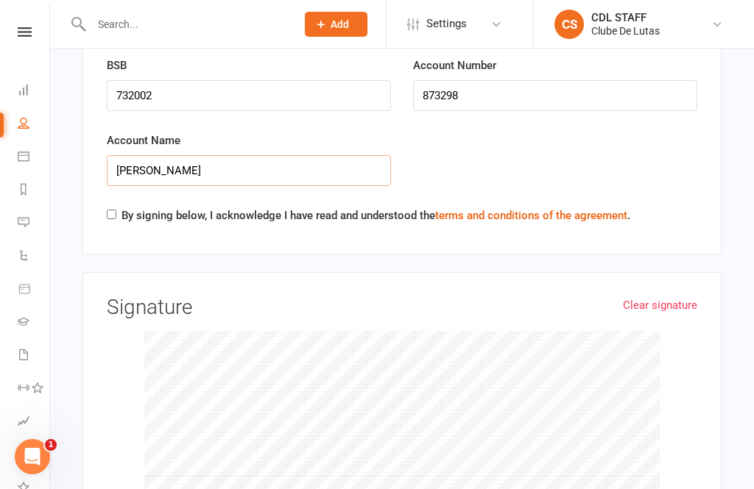
type input "Kevin Spence"
click at [105, 171] on div "Payment Authority Payment Method Credit Card Bank Account BSB 732002 Account Nu…" at bounding box center [401, 90] width 639 height 329
click at [108, 210] on input "By signing below, I acknowledge I have read and understood the terms and condit…" at bounding box center [112, 215] width 10 height 10
checkbox input "true"
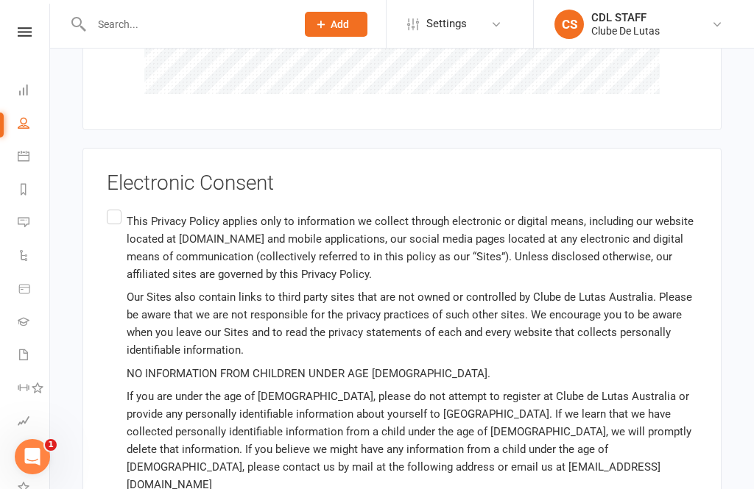
scroll to position [2789, 0]
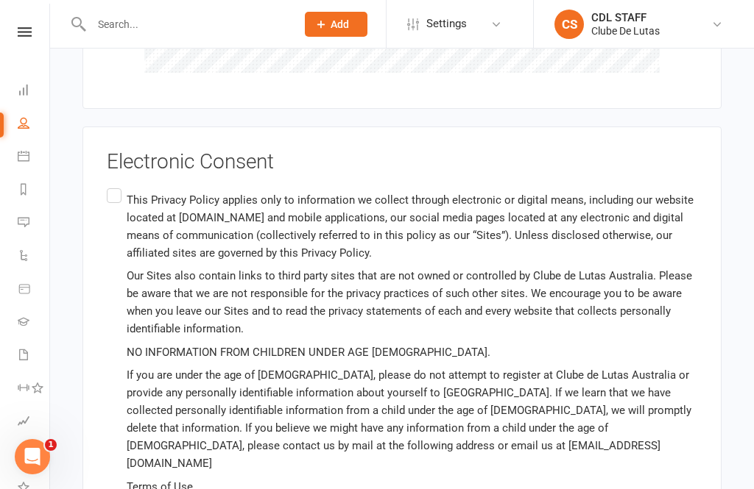
click at [114, 185] on input "This Privacy Policy applies only to information we collect through electronic o…" at bounding box center [112, 185] width 10 height 0
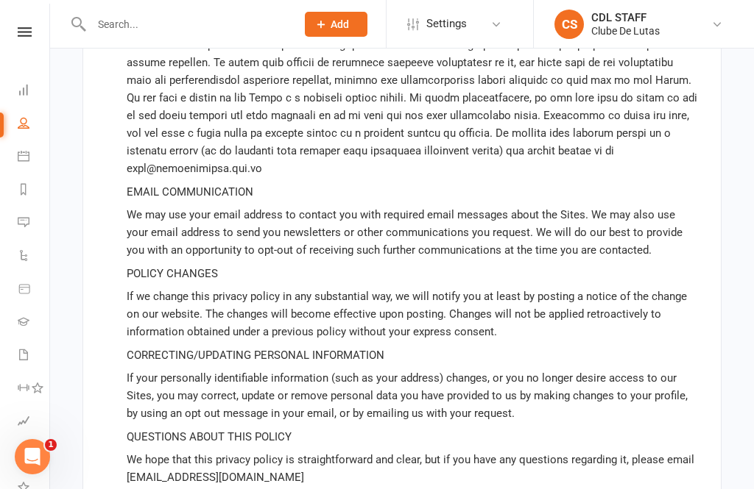
scroll to position [5264, 0]
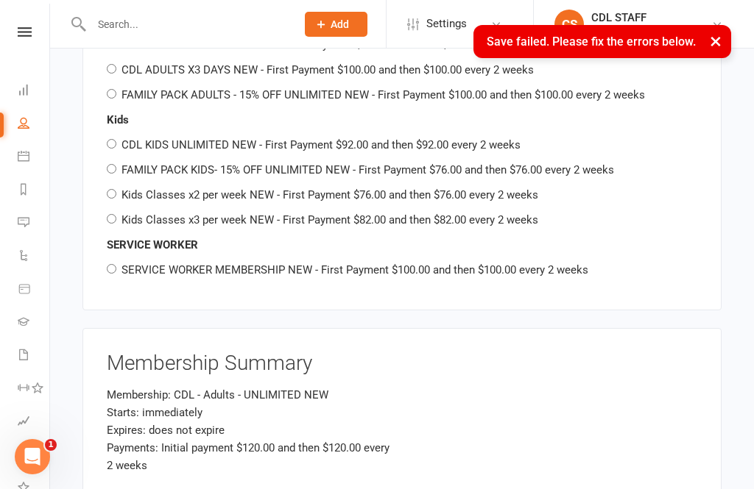
scroll to position [484, 0]
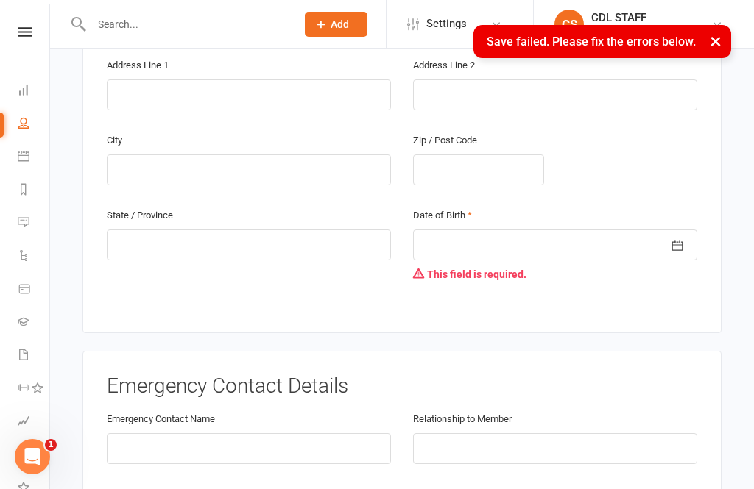
click at [512, 230] on div at bounding box center [555, 245] width 284 height 31
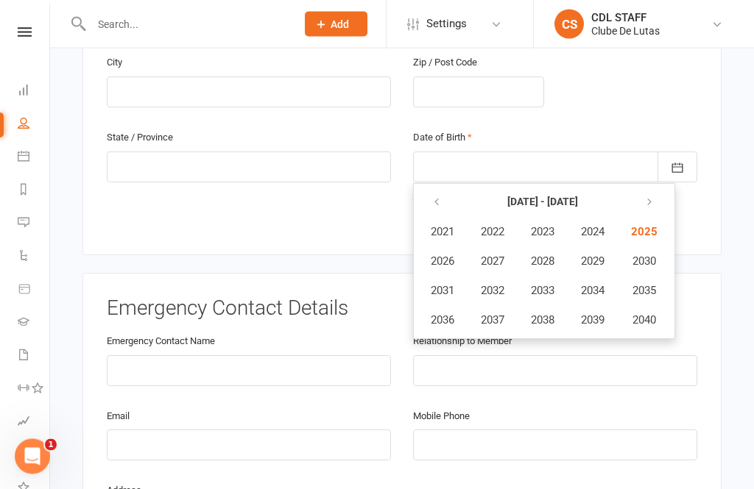
scroll to position [559, 0]
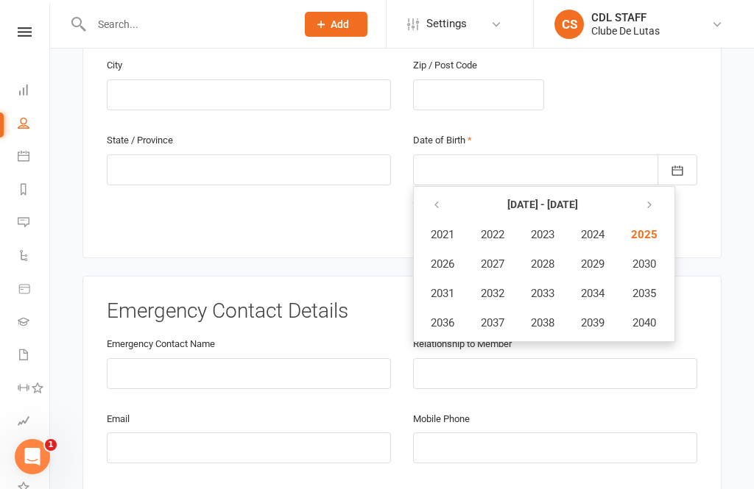
click at [438, 192] on button "button" at bounding box center [438, 205] width 32 height 26
click at [442, 192] on button "button" at bounding box center [438, 205] width 32 height 26
click at [439, 199] on icon "button" at bounding box center [436, 205] width 10 height 12
click at [601, 309] on button "1979" at bounding box center [592, 323] width 49 height 28
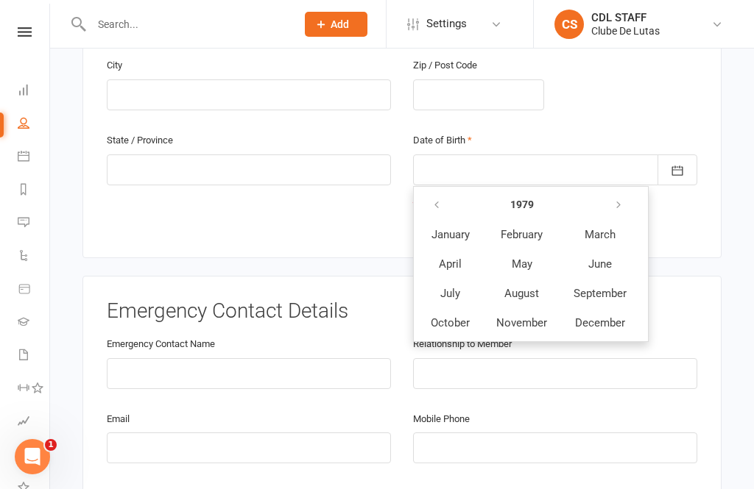
click at [452, 258] on span "April" at bounding box center [450, 264] width 23 height 13
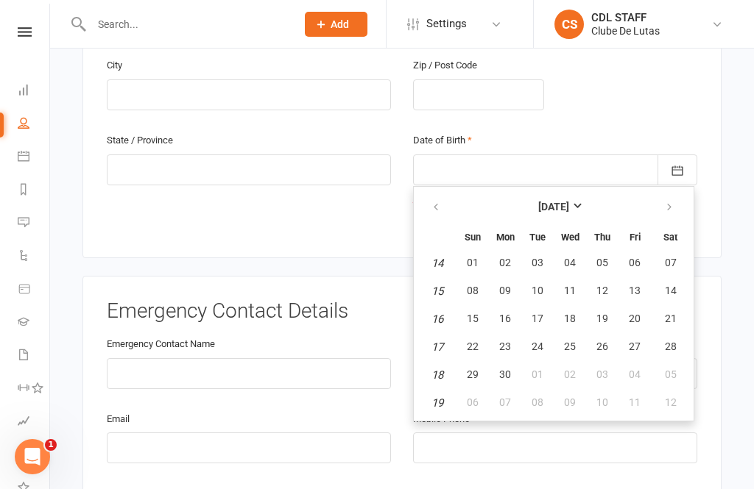
click at [676, 250] on button "07" at bounding box center [670, 263] width 38 height 26
type input "07 Apr 1979"
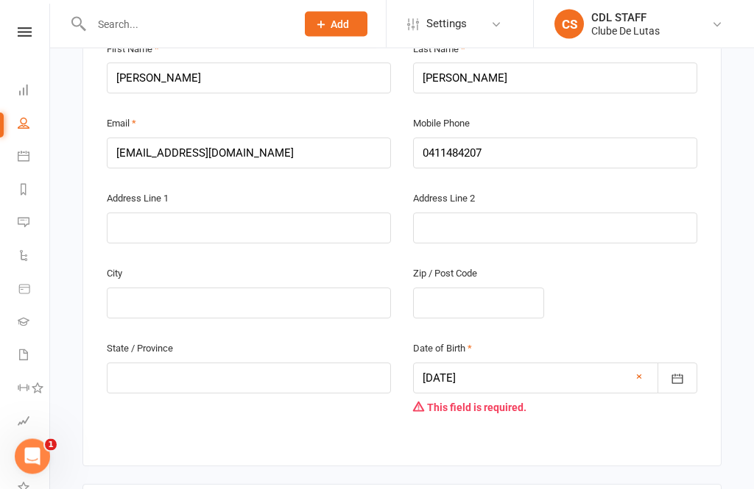
scroll to position [351, 0]
click at [244, 288] on input "text" at bounding box center [249, 303] width 284 height 31
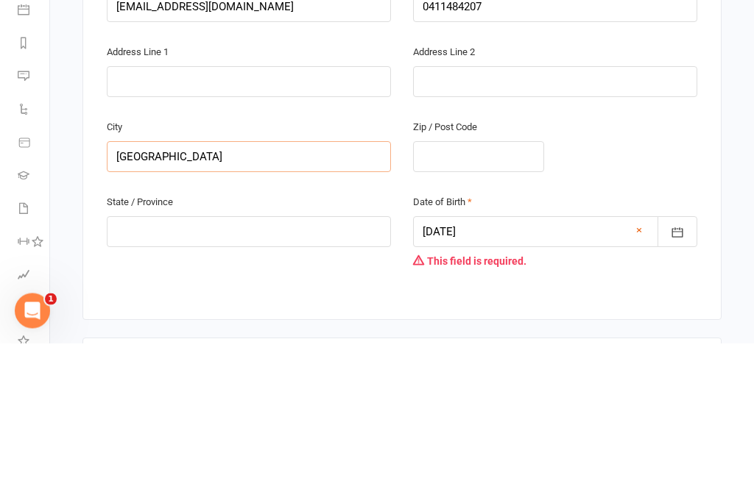
type input "Castle Hill"
click at [491, 288] on input "text" at bounding box center [478, 303] width 131 height 31
type input "2154"
click at [226, 363] on input "text" at bounding box center [249, 378] width 284 height 31
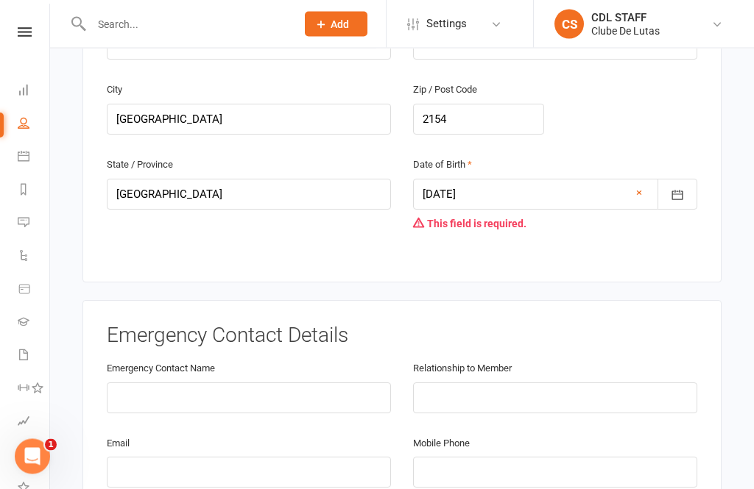
scroll to position [536, 0]
type input "NSW"
click at [258, 382] on input "text" at bounding box center [249, 397] width 284 height 31
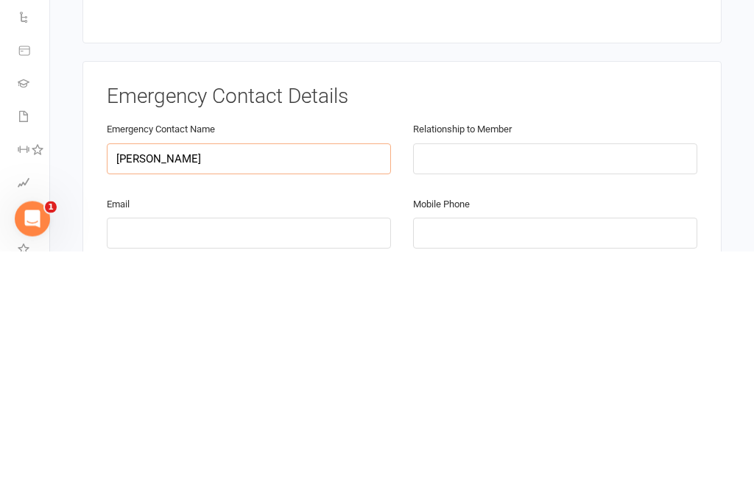
type input "Rosie Cheong"
click at [490, 382] on input "text" at bounding box center [555, 397] width 284 height 31
type input "Wife"
click at [251, 456] on input "email" at bounding box center [249, 471] width 284 height 31
type input "thespences001@gmail.com"
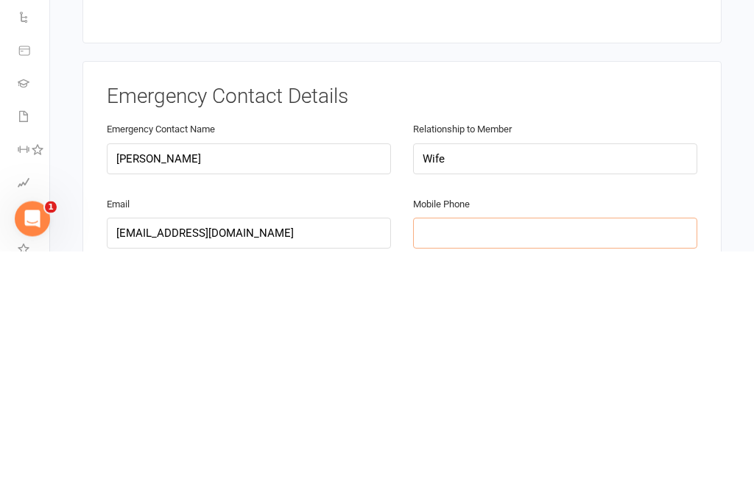
click at [516, 456] on input "tel" at bounding box center [555, 471] width 284 height 31
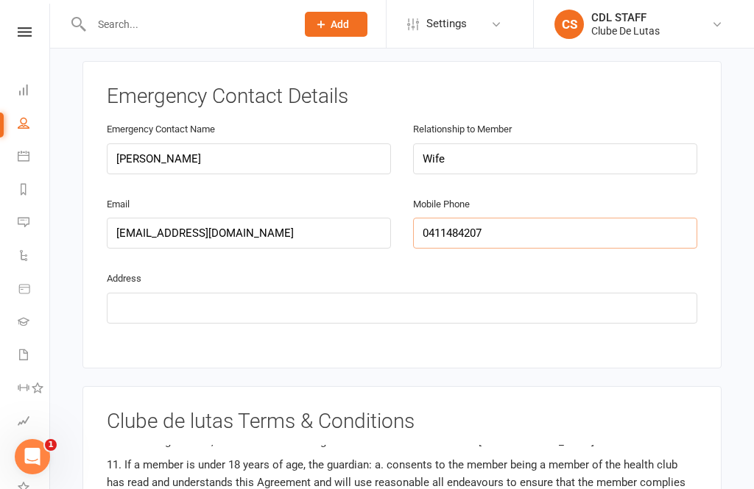
type input "0411484207"
click at [210, 293] on input "text" at bounding box center [402, 308] width 590 height 31
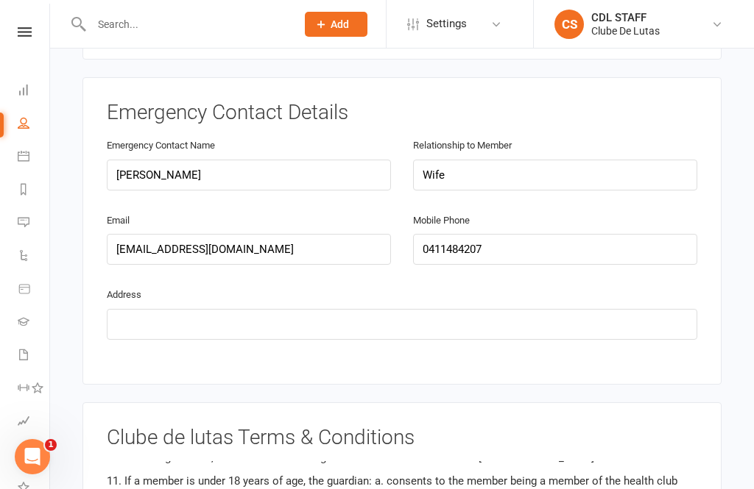
scroll to position [757, 0]
click at [313, 310] on input "text" at bounding box center [402, 325] width 590 height 31
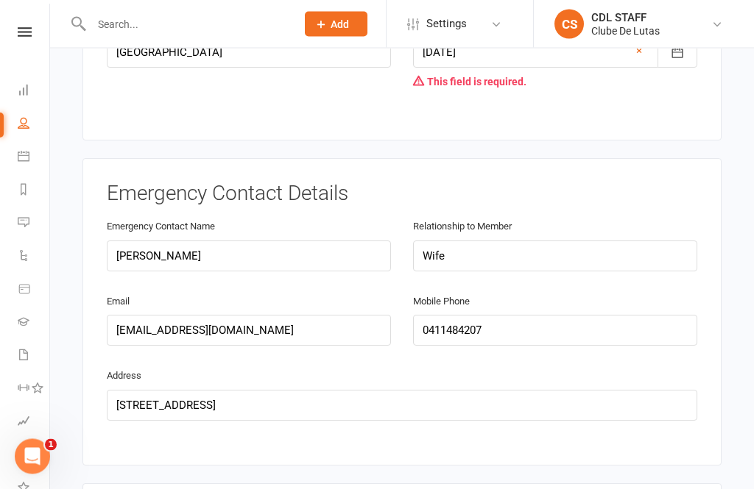
scroll to position [676, 0]
click at [319, 391] on input "11/193 Old North Road" at bounding box center [402, 406] width 590 height 31
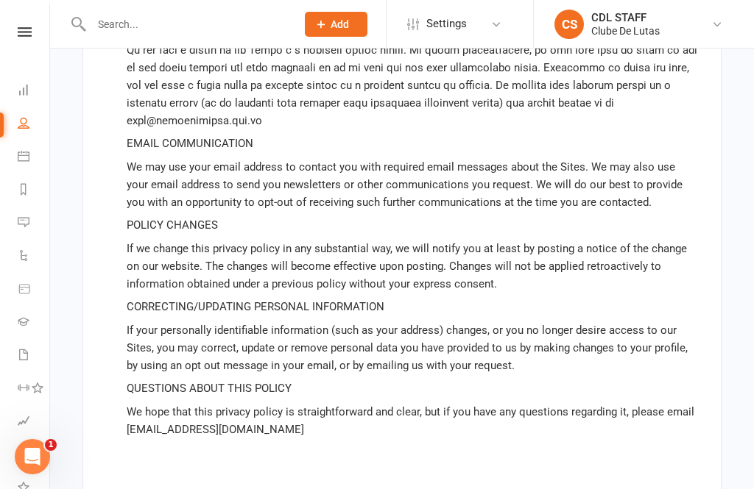
scroll to position [5292, 0]
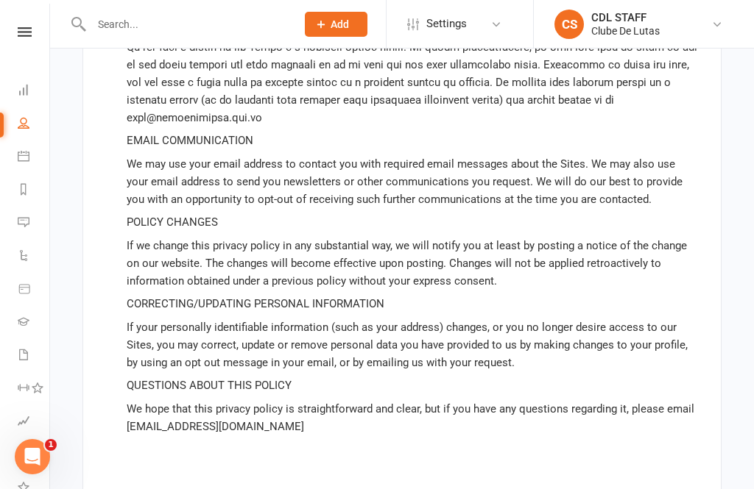
type input "11/193 Old North Road, Castle Hill"
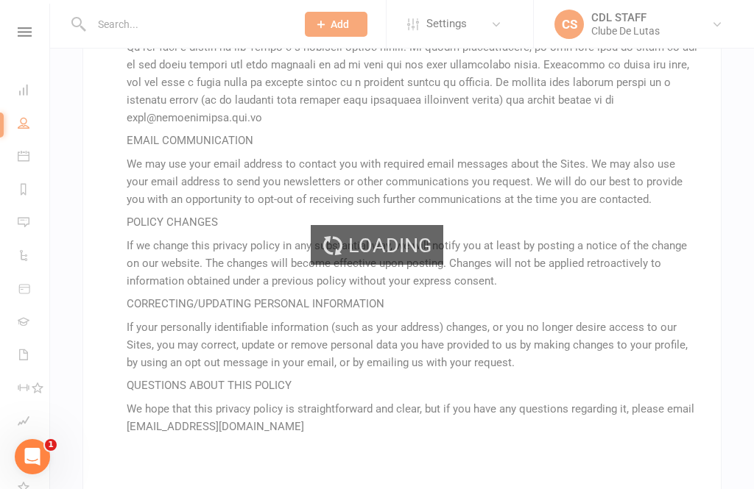
scroll to position [5264, 0]
